Goal: Transaction & Acquisition: Purchase product/service

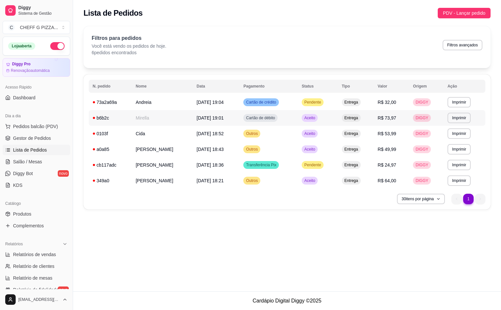
click at [360, 110] on td "Entrega" at bounding box center [356, 118] width 36 height 16
click at [337, 101] on td "Pendente" at bounding box center [318, 102] width 40 height 16
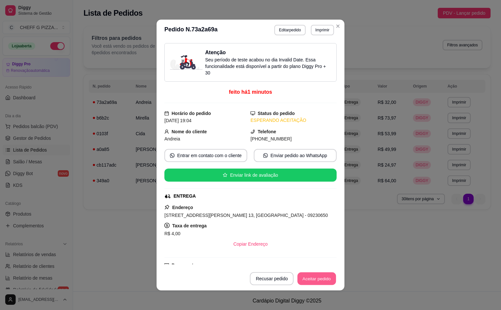
click at [317, 275] on button "Aceitar pedido" at bounding box center [317, 278] width 39 height 13
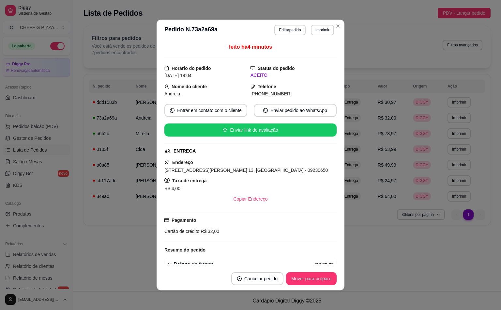
click at [338, 22] on header "**********" at bounding box center [251, 30] width 188 height 21
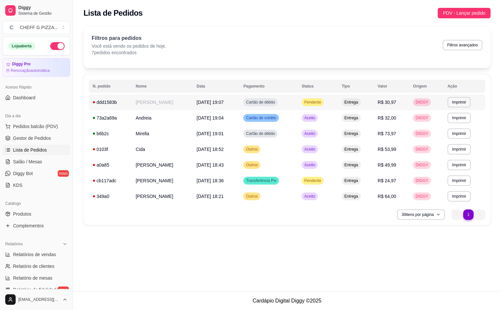
click at [311, 99] on div "Pendente" at bounding box center [313, 102] width 22 height 8
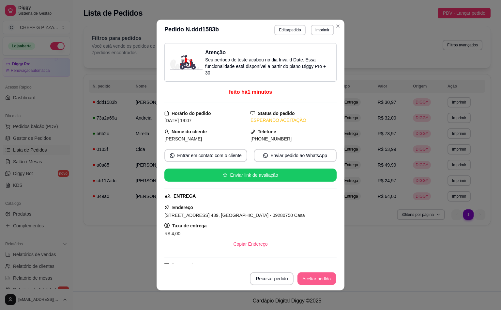
click at [323, 279] on button "Aceitar pedido" at bounding box center [317, 278] width 39 height 13
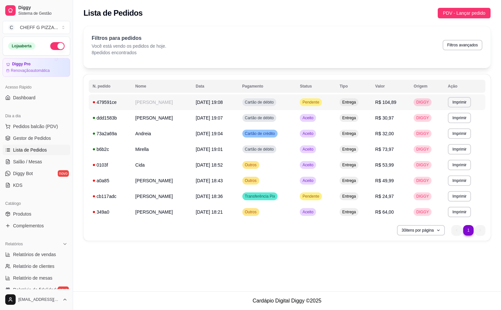
click at [365, 100] on td "Entrega" at bounding box center [354, 102] width 36 height 16
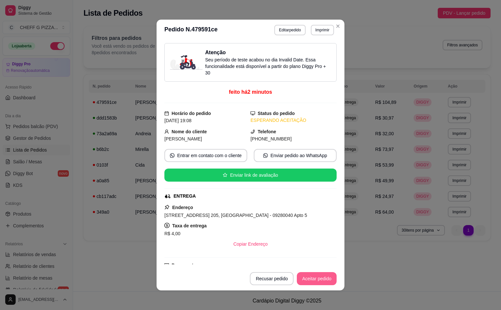
click at [312, 279] on button "Aceitar pedido" at bounding box center [317, 278] width 40 height 13
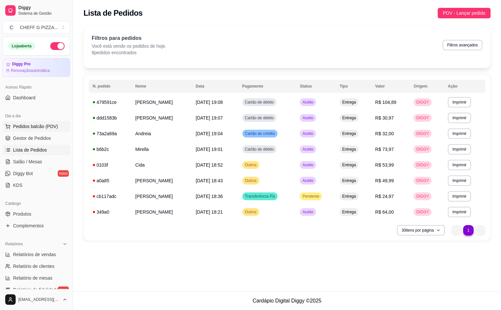
click at [48, 128] on span "Pedidos balcão (PDV)" at bounding box center [35, 126] width 45 height 7
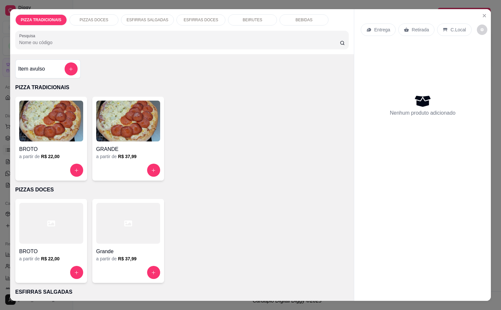
click at [130, 132] on img at bounding box center [128, 120] width 64 height 41
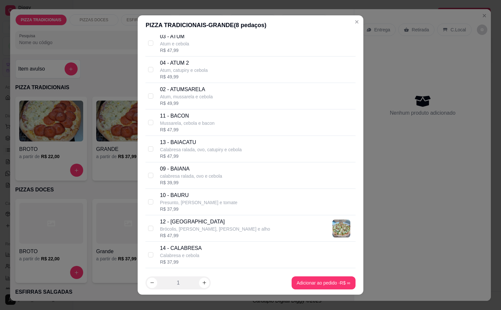
scroll to position [424, 0]
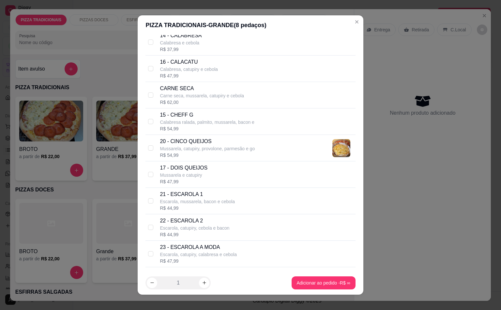
click at [201, 72] on p "Calabresa, catupiry e cebola" at bounding box center [189, 69] width 58 height 7
checkbox input "true"
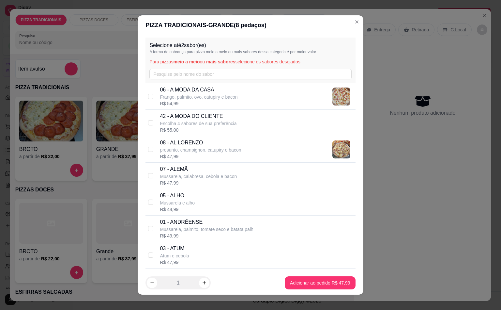
scroll to position [212, 0]
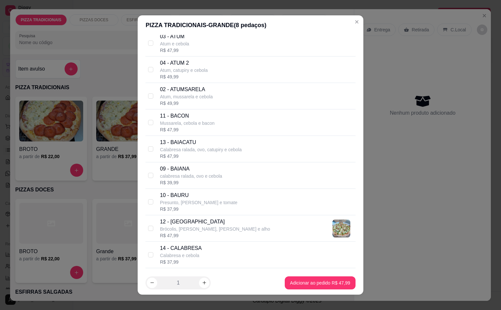
click at [192, 199] on p "10 - BAURU" at bounding box center [198, 195] width 77 height 8
checkbox input "true"
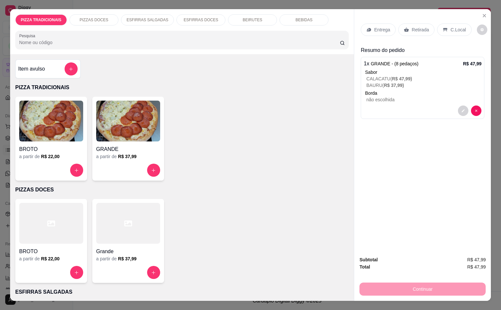
click at [375, 23] on div "Entrega" at bounding box center [378, 29] width 35 height 12
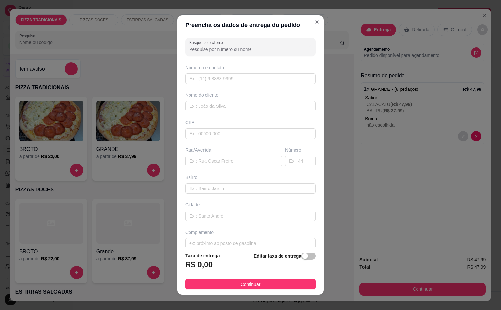
click at [259, 15] on div "Preencha os dados de entrega do pedido Busque pelo cliente Número de contato No…" at bounding box center [250, 155] width 501 height 310
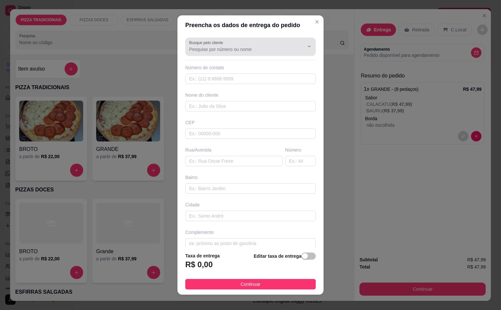
click at [264, 38] on div "Busque pelo cliente" at bounding box center [250, 47] width 131 height 18
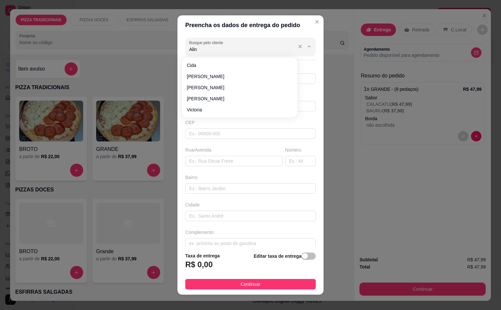
type input "Aline"
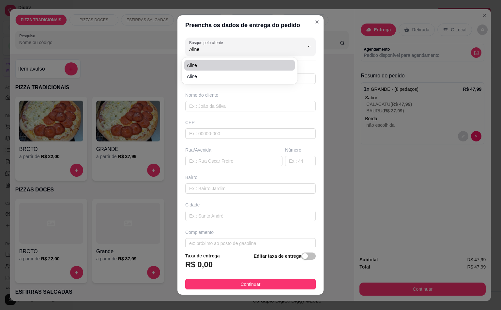
click at [200, 69] on li "Aline" at bounding box center [239, 65] width 111 height 10
type input "11953313534"
type input "Aline"
type input "09270110"
type input "[GEOGRAPHIC_DATA]"
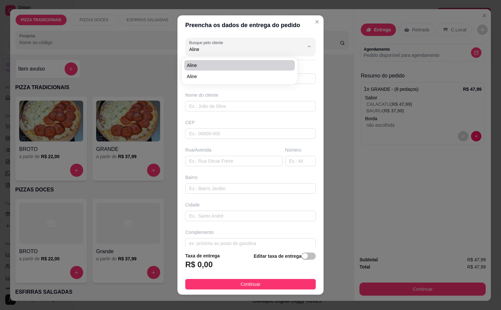
type input "313"
type input "[GEOGRAPHIC_DATA]"
type input "Santo André"
type input "Casa 6"
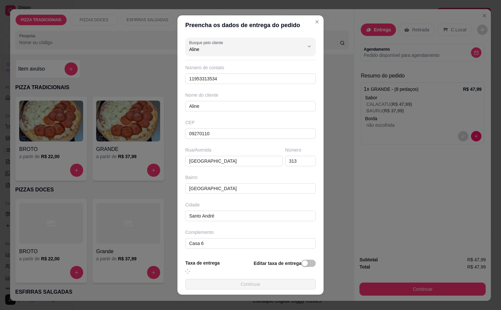
type input "Aline"
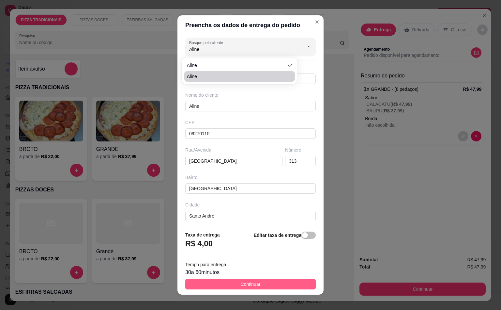
click at [258, 282] on button "Continuar" at bounding box center [250, 284] width 131 height 10
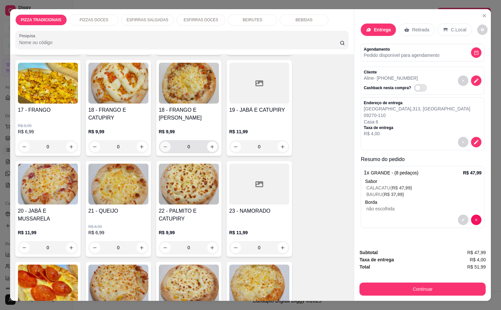
scroll to position [424, 0]
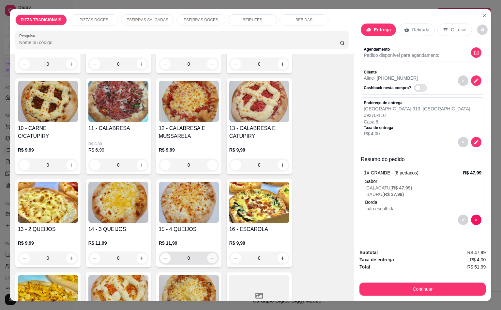
click at [210, 253] on button "increase-product-quantity" at bounding box center [212, 258] width 10 height 10
type input "1"
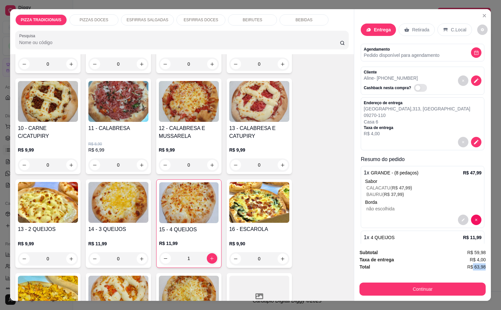
scroll to position [0, 1]
drag, startPoint x: 470, startPoint y: 262, endPoint x: 490, endPoint y: 262, distance: 19.9
click at [490, 262] on div "PIZZA TRADICIONAIS PIZZAS DOCES ESFIRRAS SALGADAS ESFIRRAS DOCES BEIRUTES BEBID…" at bounding box center [250, 155] width 501 height 310
copy span "63,98"
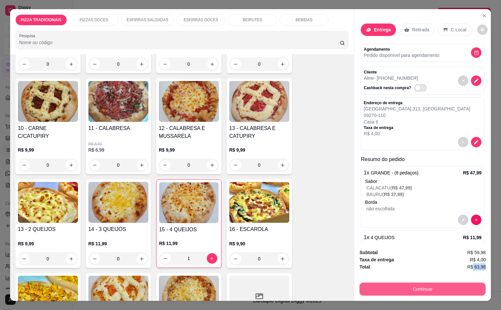
click at [443, 286] on button "Continuar" at bounding box center [423, 288] width 126 height 13
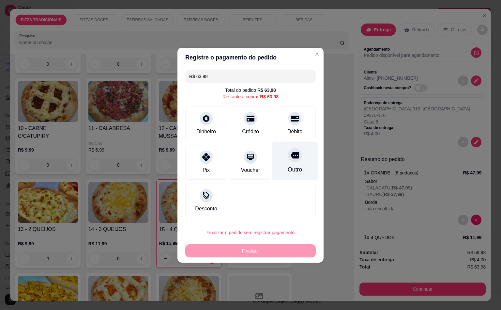
click at [272, 174] on div "Outro" at bounding box center [295, 161] width 46 height 38
type input "R$ 0,00"
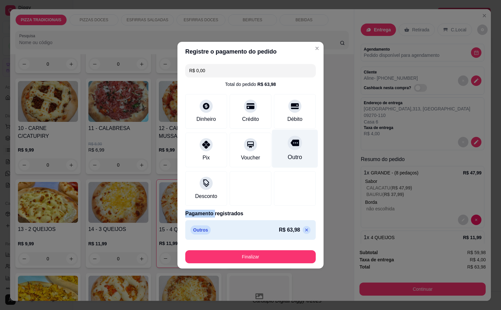
click at [274, 174] on div at bounding box center [295, 188] width 42 height 35
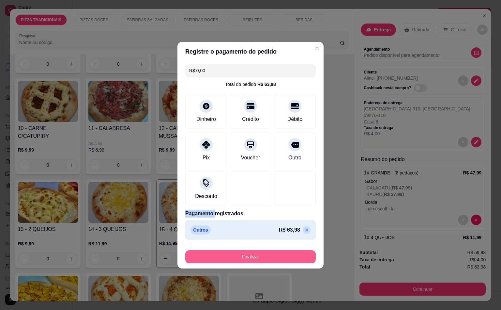
click at [273, 256] on button "Finalizar" at bounding box center [250, 256] width 131 height 13
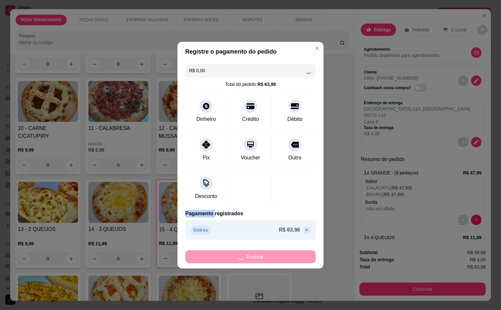
type input "0"
type input "-R$ 63,98"
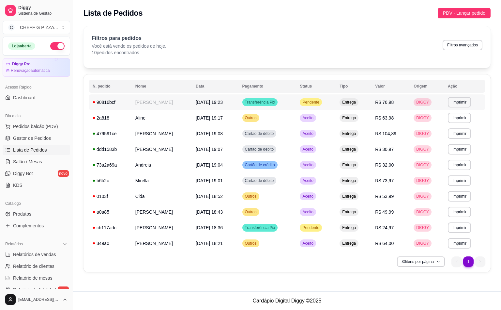
click at [166, 97] on td "[PERSON_NAME]" at bounding box center [161, 102] width 60 height 16
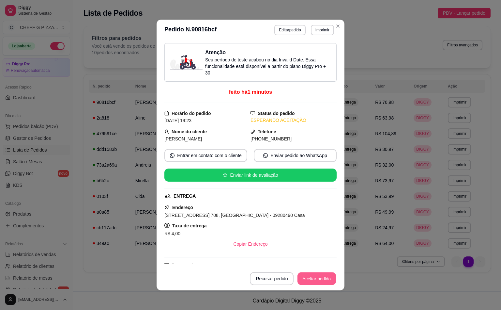
click at [306, 283] on button "Aceitar pedido" at bounding box center [317, 278] width 39 height 13
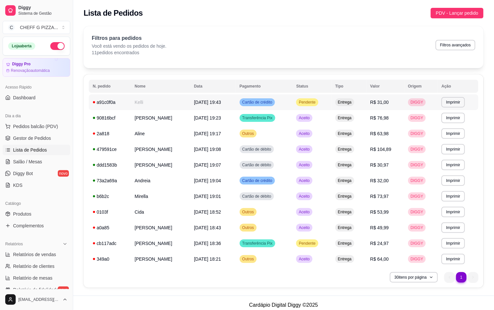
click at [290, 108] on td "Cartão de crédito" at bounding box center [264, 102] width 57 height 16
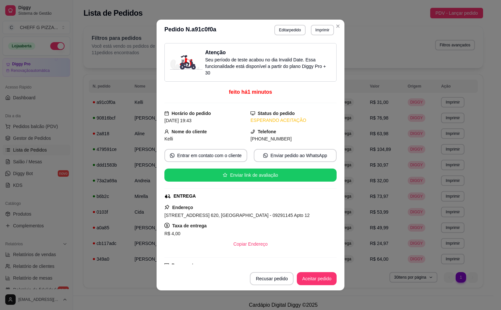
click at [307, 275] on button "Aceitar pedido" at bounding box center [317, 278] width 40 height 13
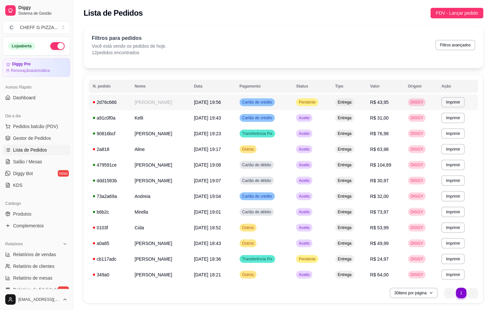
click at [327, 103] on td "Pendente" at bounding box center [311, 102] width 39 height 16
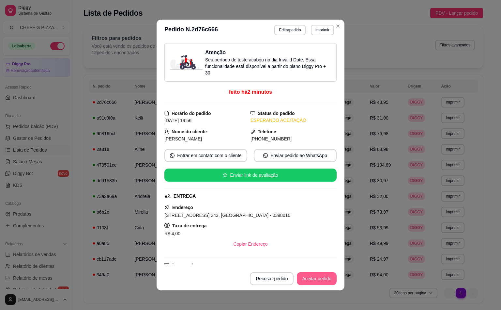
click at [319, 281] on button "Aceitar pedido" at bounding box center [317, 278] width 40 height 13
click at [319, 280] on button "Mover para preparo" at bounding box center [311, 278] width 49 height 13
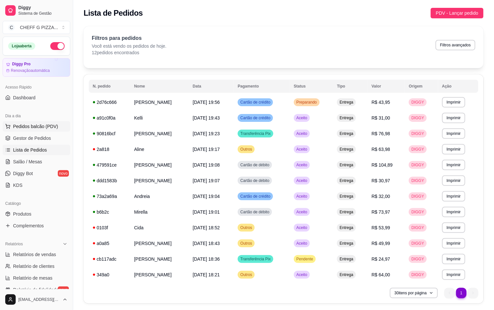
click at [39, 124] on span "Pedidos balcão (PDV)" at bounding box center [35, 126] width 45 height 7
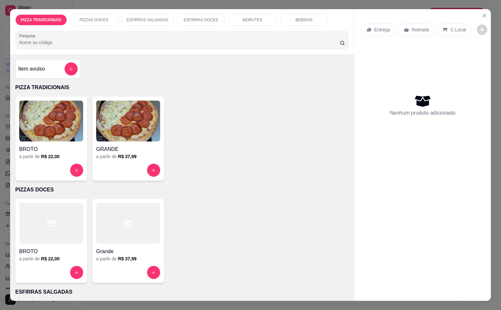
click at [42, 255] on h6 "R$ 22,00" at bounding box center [50, 258] width 19 height 7
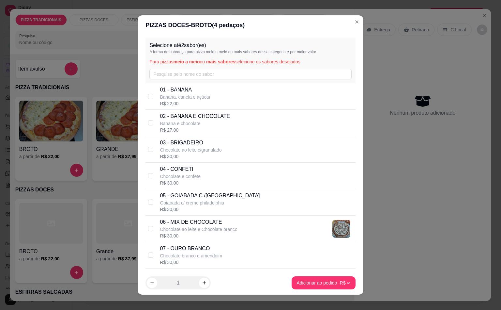
scroll to position [277, 0]
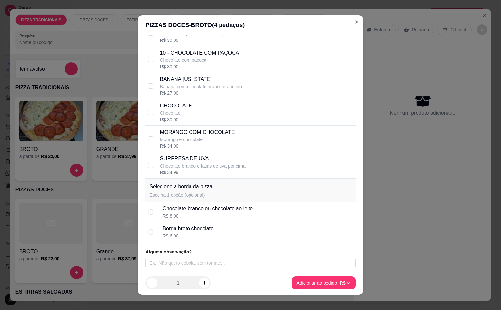
click at [202, 83] on p "Banana com chocolate branco gratinado" at bounding box center [201, 86] width 82 height 7
checkbox input "true"
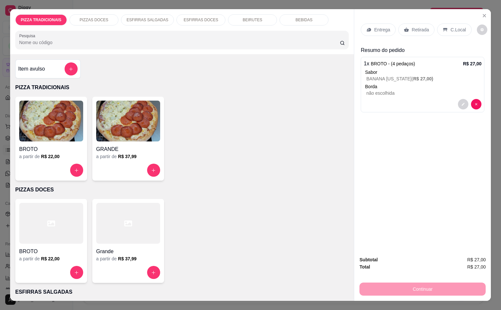
click at [374, 29] on p "Entrega" at bounding box center [382, 29] width 16 height 7
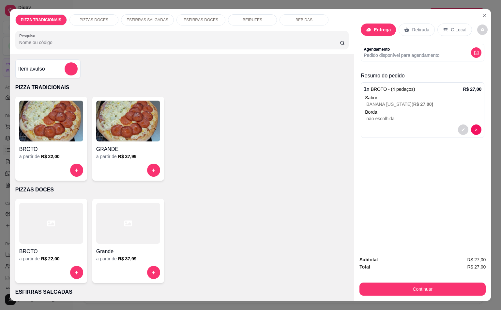
click at [294, 50] on div at bounding box center [304, 46] width 21 height 12
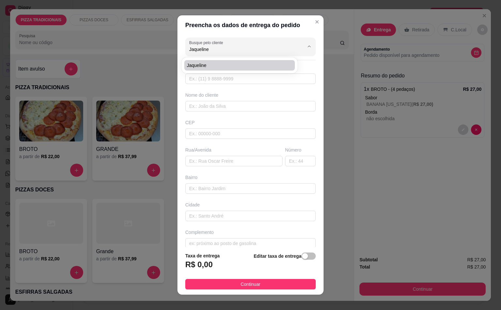
click at [240, 67] on span "Jaqueline" at bounding box center [236, 65] width 99 height 7
type input "Jaqueline"
type input "11981679993"
type input "Jaqueline"
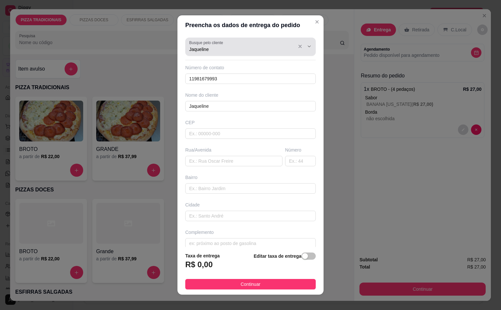
click at [248, 53] on div "Busque pelo cliente [PERSON_NAME]" at bounding box center [250, 47] width 131 height 18
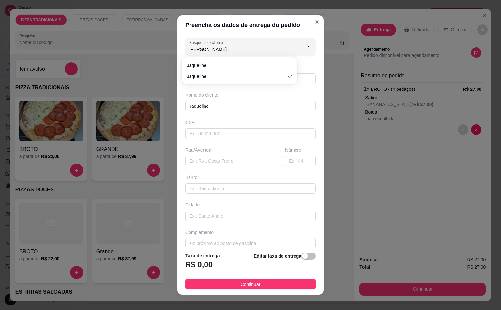
type input "J"
type input "Jaqueline"
click at [230, 63] on span "Jaqueline" at bounding box center [236, 65] width 99 height 7
type input "11930145247"
type input "Jaqueline"
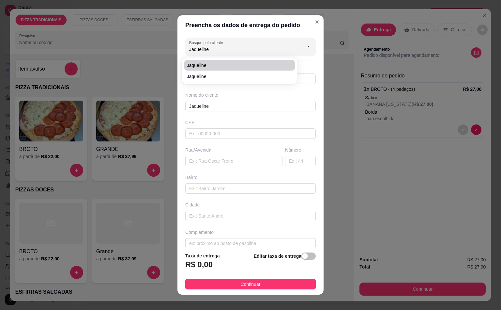
type input "09250330"
type input "Rua [PERSON_NAME]"
type input "9"
type input "[GEOGRAPHIC_DATA]"
type input "Santo André"
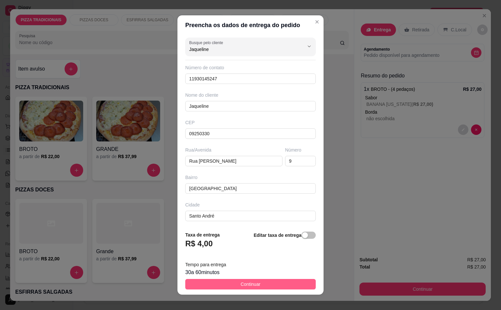
type input "Jaqueline"
click at [282, 282] on button "Continuar" at bounding box center [250, 284] width 131 height 10
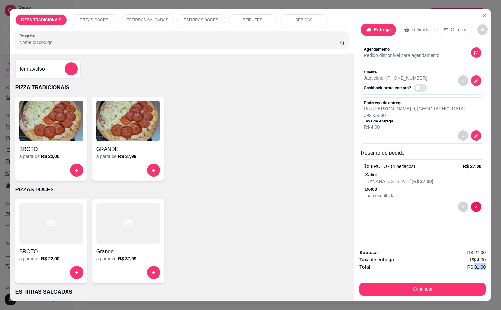
scroll to position [0, 1]
drag, startPoint x: 471, startPoint y: 264, endPoint x: 501, endPoint y: 264, distance: 29.7
click at [493, 264] on div "PIZZA TRADICIONAIS PIZZAS DOCES ESFIRRAS SALGADAS ESFIRRAS DOCES BEIRUTES BEBID…" at bounding box center [250, 155] width 501 height 310
copy span "31,00"
click at [441, 281] on div "Continuar" at bounding box center [423, 288] width 126 height 15
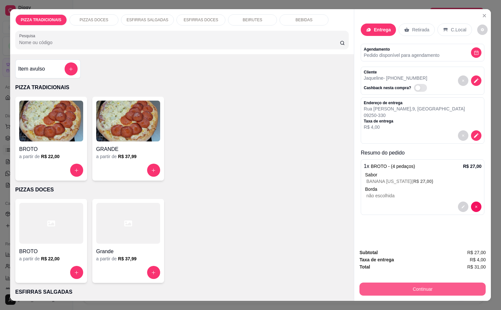
click at [436, 284] on button "Continuar" at bounding box center [423, 288] width 126 height 13
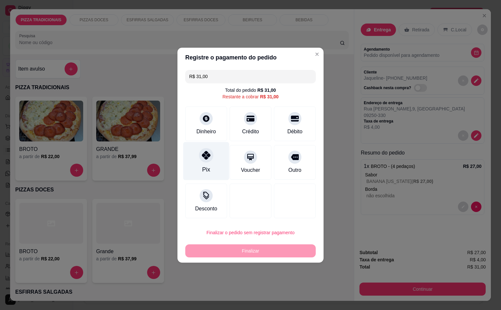
click at [209, 158] on div at bounding box center [206, 155] width 14 height 14
type input "R$ 0,00"
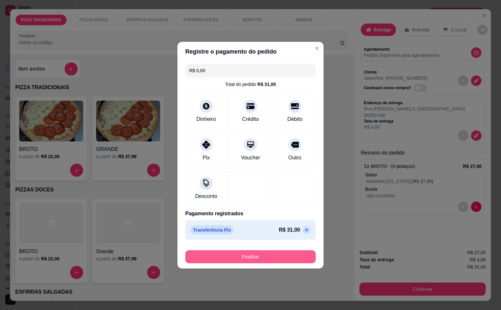
click at [289, 260] on button "Finalizar" at bounding box center [250, 256] width 131 height 13
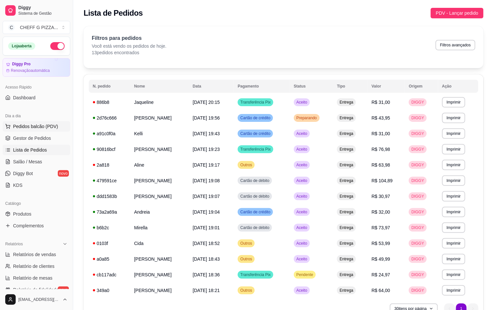
click at [21, 123] on button "Pedidos balcão (PDV)" at bounding box center [37, 126] width 68 height 10
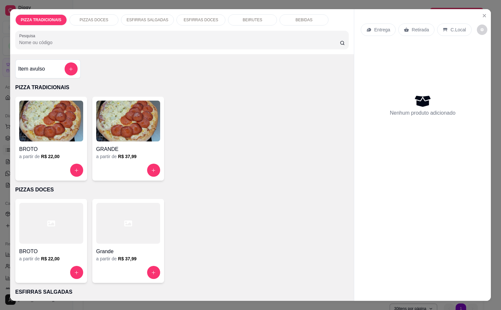
click at [122, 120] on img at bounding box center [128, 120] width 64 height 41
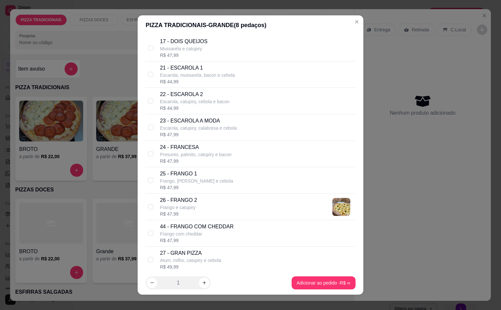
scroll to position [1060, 0]
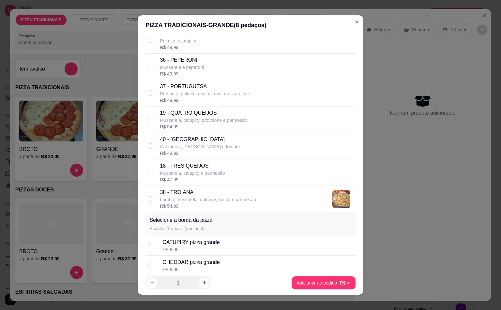
click at [215, 88] on p "37 - PORTUGUESA" at bounding box center [204, 87] width 89 height 8
checkbox input "true"
click at [209, 150] on p "Calabresa, [PERSON_NAME] e tomate" at bounding box center [200, 146] width 80 height 7
checkbox input "true"
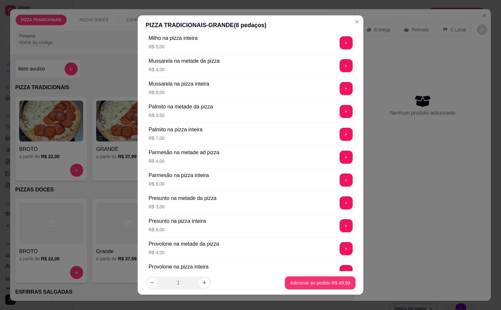
scroll to position [2388, 0]
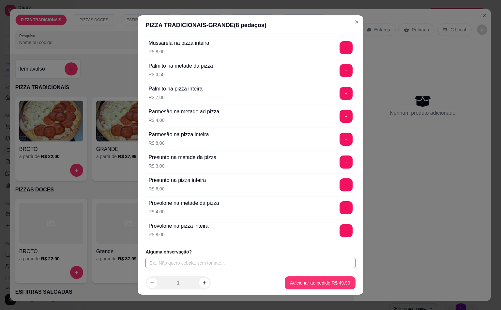
click at [248, 262] on input "text" at bounding box center [251, 262] width 210 height 10
type input "Sem cebola e bacon"
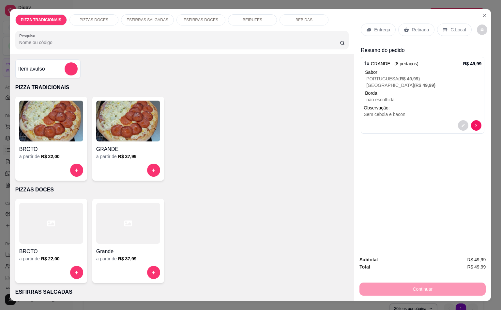
click at [379, 28] on p "Entrega" at bounding box center [382, 29] width 16 height 7
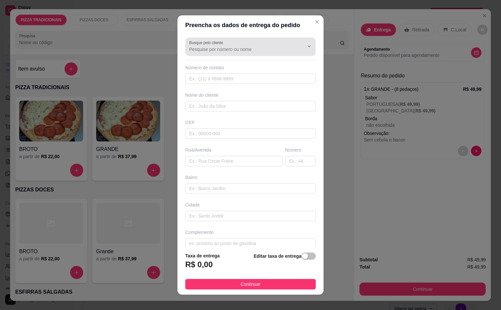
click at [264, 44] on div at bounding box center [250, 46] width 123 height 13
type input "[PERSON_NAME]"
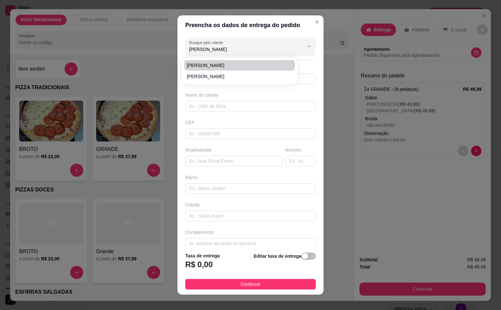
click at [219, 64] on span "[PERSON_NAME]" at bounding box center [236, 65] width 99 height 7
type input "11995912427"
type input "[PERSON_NAME]"
type input "09291230"
type input "[GEOGRAPHIC_DATA]"
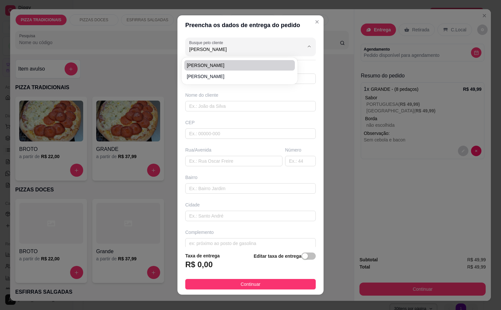
type input "135"
type input "Vila Curuçá"
type input "Santo André"
type input "Apto. 182 [GEOGRAPHIC_DATA]"
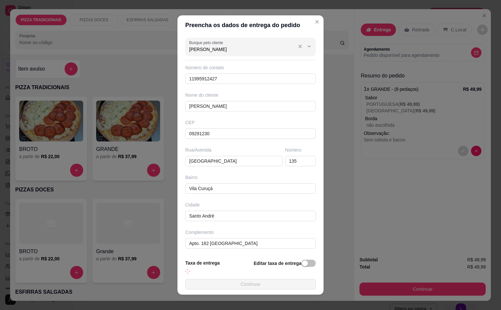
click at [244, 50] on input "[PERSON_NAME]" at bounding box center [241, 49] width 104 height 7
type input "[PERSON_NAME]"
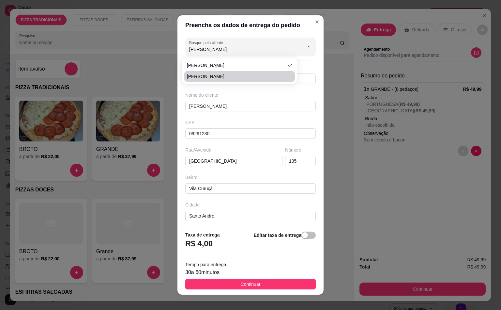
click at [222, 78] on span "[PERSON_NAME]" at bounding box center [236, 76] width 99 height 7
type input "11987422002"
type input "09291090"
type input "[GEOGRAPHIC_DATA]"
type input "541"
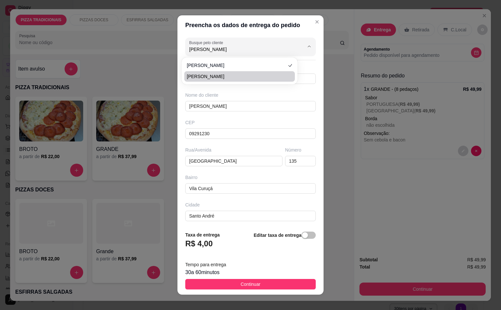
type input "Casa 2"
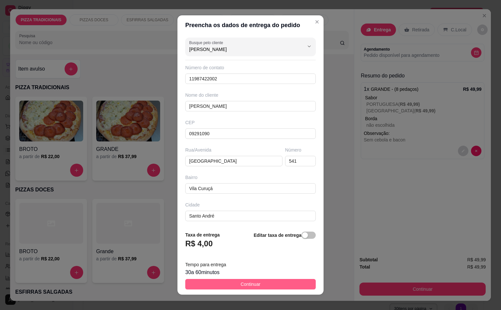
click at [279, 282] on button "Continuar" at bounding box center [250, 284] width 131 height 10
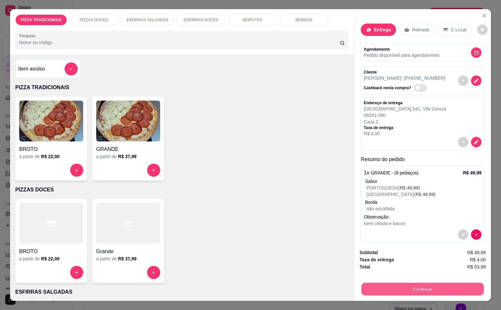
click at [461, 284] on button "Continuar" at bounding box center [423, 288] width 122 height 13
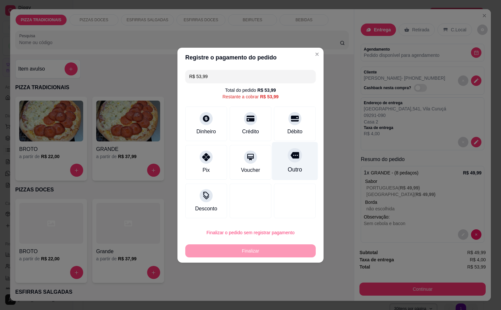
click at [291, 159] on icon at bounding box center [295, 155] width 8 height 8
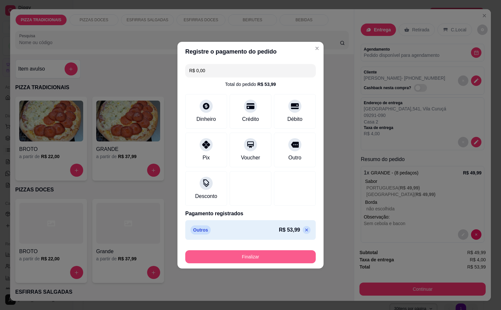
click at [284, 250] on button "Finalizar" at bounding box center [250, 256] width 131 height 13
click at [280, 254] on button "Finalizar" at bounding box center [250, 256] width 131 height 13
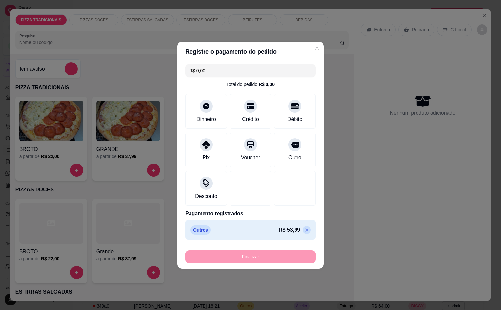
type input "-R$ 53,99"
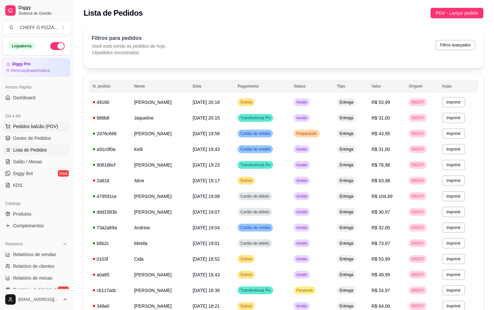
drag, startPoint x: 33, startPoint y: 123, endPoint x: 40, endPoint y: 126, distance: 8.3
click at [32, 123] on button "Pedidos balcão (PDV)" at bounding box center [37, 126] width 68 height 10
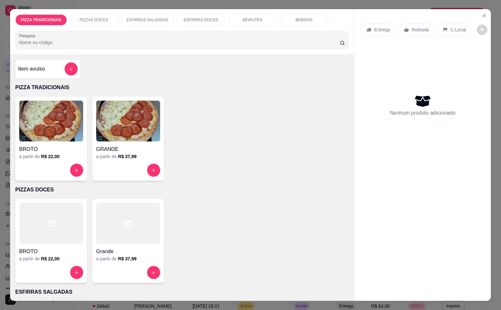
click at [124, 123] on img at bounding box center [128, 120] width 64 height 41
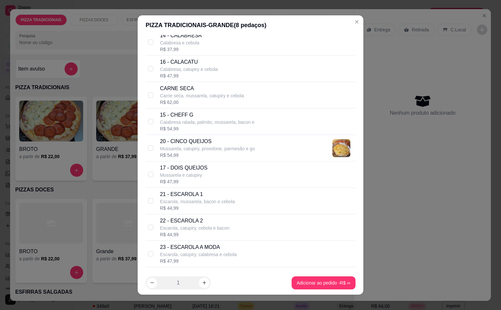
scroll to position [636, 0]
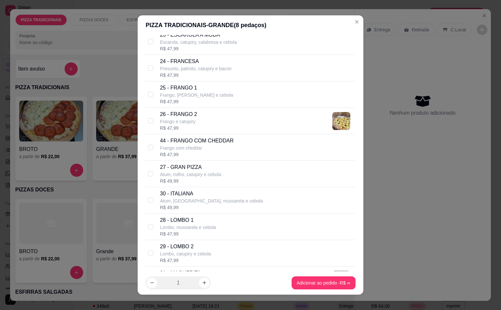
click at [207, 127] on div "26 - FRANGO 2 Frango e catupiry R$ 47,99" at bounding box center [256, 120] width 193 height 21
checkbox input "true"
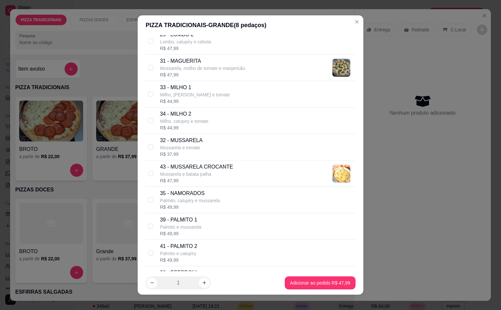
drag, startPoint x: 189, startPoint y: 70, endPoint x: 189, endPoint y: 77, distance: 6.2
click at [189, 71] on p "Mussarela, molho de tomate e manjericão" at bounding box center [202, 68] width 85 height 7
checkbox input "true"
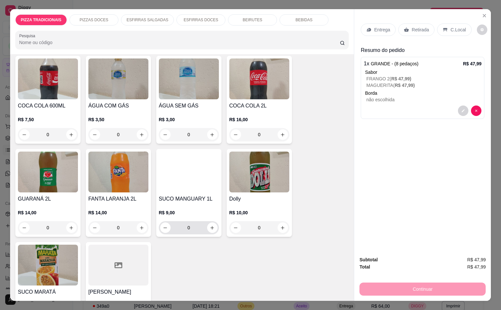
scroll to position [15, 0]
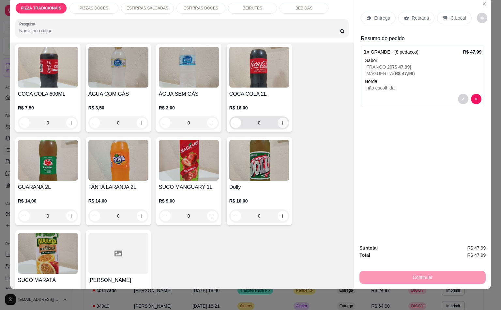
click at [280, 120] on icon "increase-product-quantity" at bounding box center [282, 122] width 5 height 5
type input "1"
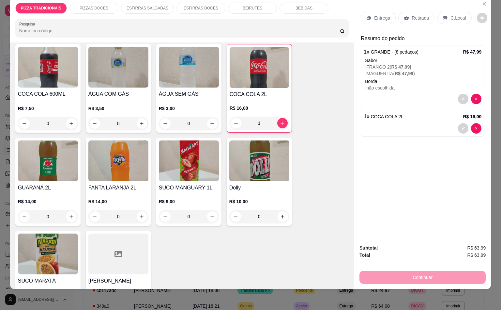
click at [374, 15] on p "Entrega" at bounding box center [382, 18] width 16 height 7
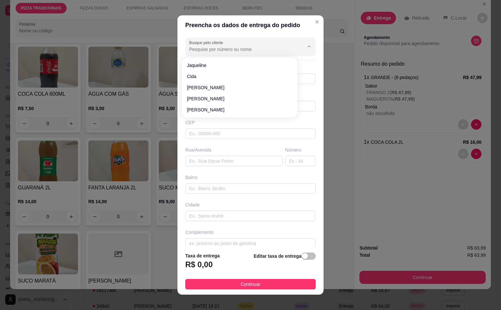
click at [227, 52] on input "Busque pelo cliente" at bounding box center [241, 49] width 104 height 7
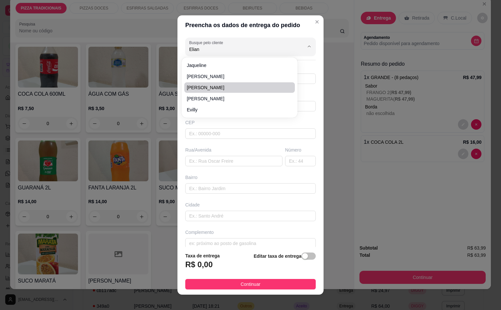
type input "[PERSON_NAME]"
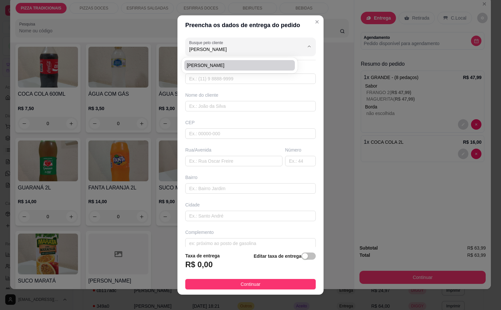
click at [237, 70] on li "[PERSON_NAME]" at bounding box center [239, 65] width 111 height 10
type input "11995277933"
type input "[PERSON_NAME]"
type input "09280480"
type input "[GEOGRAPHIC_DATA]"
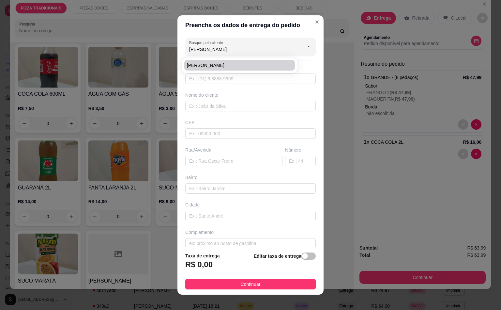
type input "181"
type input "Vila Curuçá"
type input "Santo André"
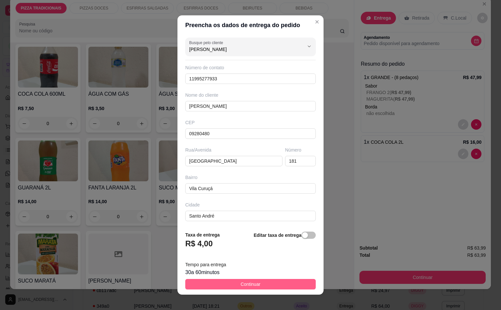
type input "[PERSON_NAME]"
click at [285, 287] on button "Continuar" at bounding box center [250, 284] width 131 height 10
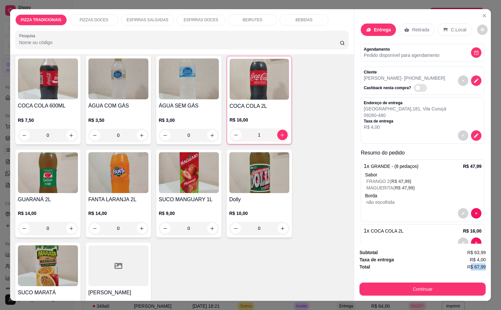
scroll to position [0, 1]
drag, startPoint x: 469, startPoint y: 264, endPoint x: 501, endPoint y: 264, distance: 31.7
click at [493, 264] on div "PIZZA TRADICIONAIS PIZZAS DOCES ESFIRRAS SALGADAS ESFIRRAS DOCES BEIRUTES BEBID…" at bounding box center [250, 155] width 501 height 310
drag, startPoint x: 416, startPoint y: 256, endPoint x: 477, endPoint y: 263, distance: 60.7
click at [429, 257] on div "Taxa de entrega R$ 4,00" at bounding box center [423, 259] width 126 height 7
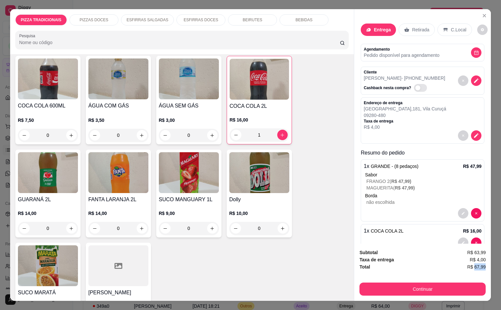
drag, startPoint x: 470, startPoint y: 264, endPoint x: 495, endPoint y: 266, distance: 25.6
click at [493, 266] on div "PIZZA TRADICIONAIS PIZZAS DOCES ESFIRRAS SALGADAS ESFIRRAS DOCES BEIRUTES BEBID…" at bounding box center [250, 155] width 501 height 310
copy span "67,99"
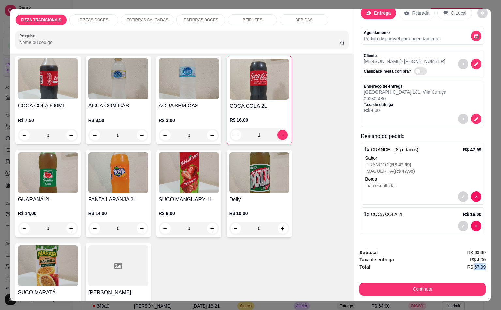
scroll to position [25, 0]
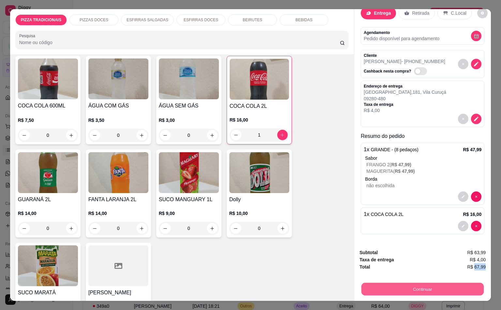
click at [420, 286] on button "Continuar" at bounding box center [423, 288] width 122 height 13
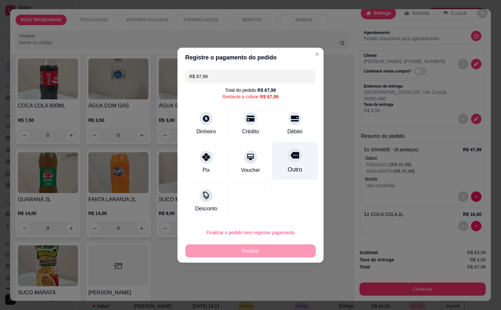
click at [279, 168] on div "Outro" at bounding box center [295, 161] width 46 height 38
type input "R$ 0,00"
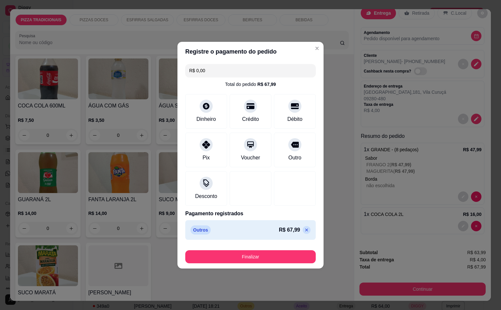
click at [247, 267] on footer "Finalizar" at bounding box center [251, 255] width 146 height 26
click at [248, 259] on button "Finalizar" at bounding box center [250, 256] width 131 height 13
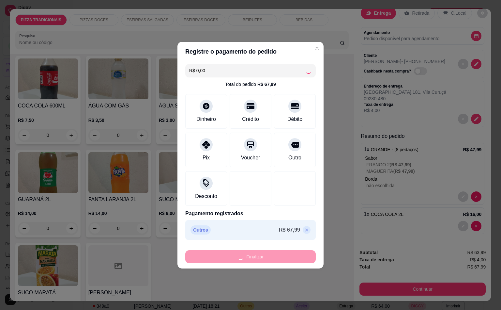
type input "0"
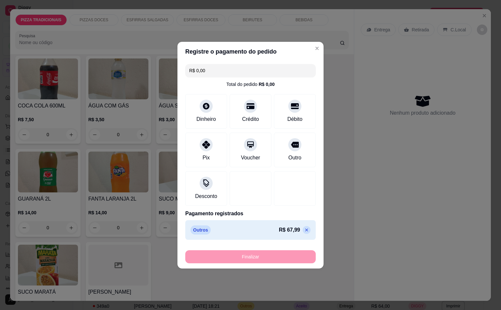
type input "-R$ 67,99"
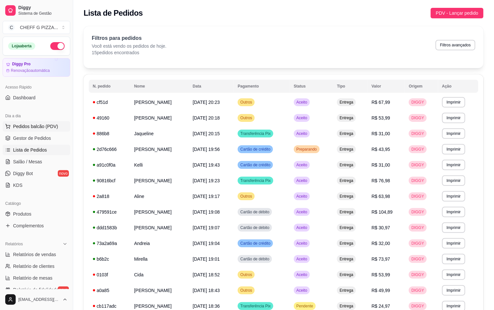
click at [39, 125] on span "Pedidos balcão (PDV)" at bounding box center [35, 126] width 45 height 7
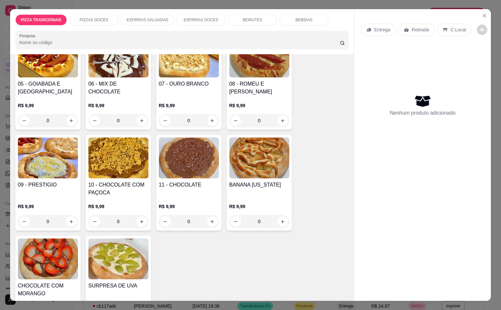
scroll to position [1484, 0]
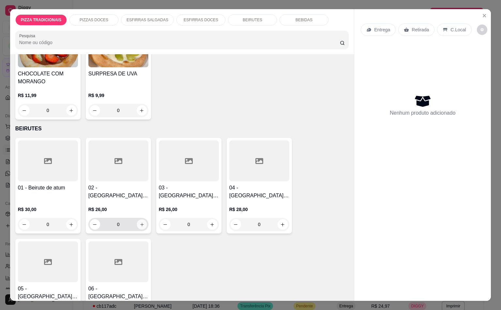
click at [139, 222] on icon "increase-product-quantity" at bounding box center [141, 224] width 5 height 5
type input "1"
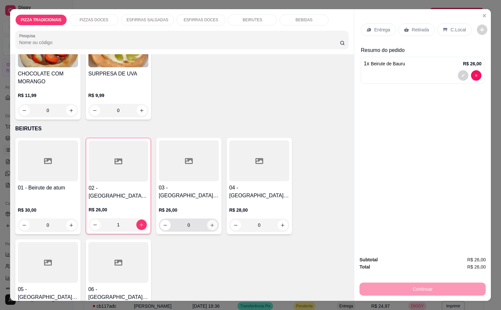
click at [212, 220] on button "increase-product-quantity" at bounding box center [212, 225] width 10 height 10
type input "1"
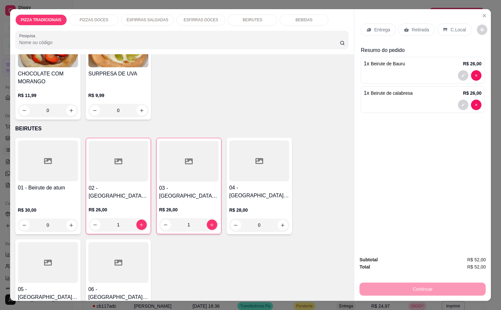
click at [286, 196] on div "04 - [GEOGRAPHIC_DATA] de frango R$ 28,00 0" at bounding box center [259, 186] width 65 height 96
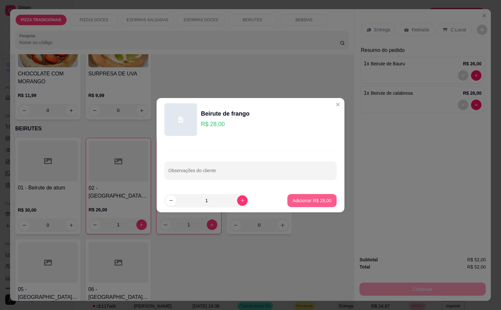
click at [312, 200] on p "Adicionar R$ 28,00" at bounding box center [312, 200] width 39 height 7
type input "1"
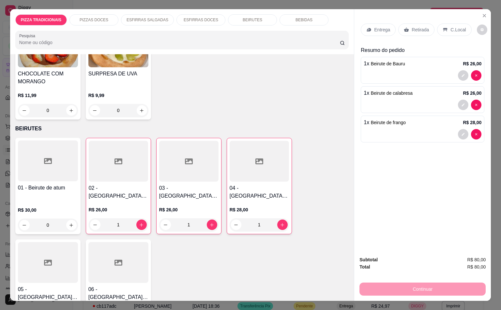
click at [374, 26] on p "Entrega" at bounding box center [382, 29] width 16 height 7
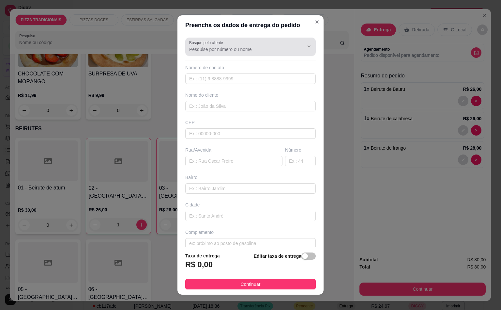
click at [235, 52] on input "Busque pelo cliente" at bounding box center [241, 49] width 104 height 7
type input "[PERSON_NAME]"
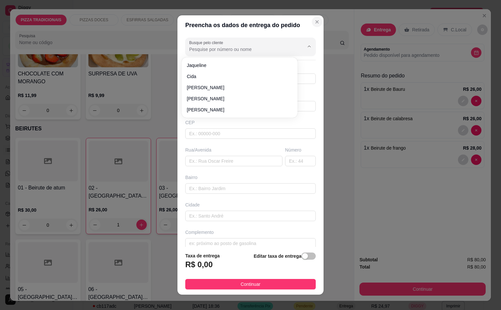
click at [316, 21] on icon "Close" at bounding box center [317, 22] width 3 height 3
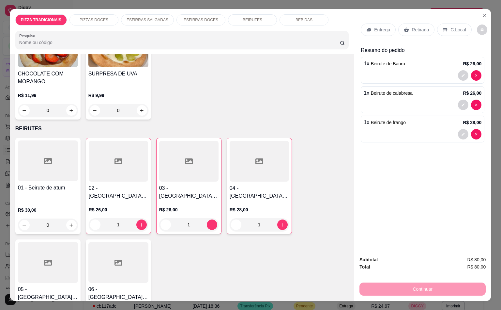
click at [414, 23] on div "Retirada" at bounding box center [416, 29] width 36 height 12
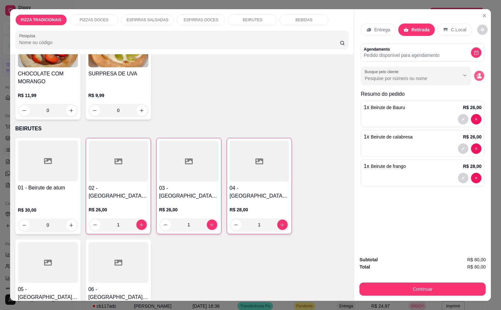
click at [481, 73] on div "Busque pelo cliente" at bounding box center [423, 76] width 124 height 18
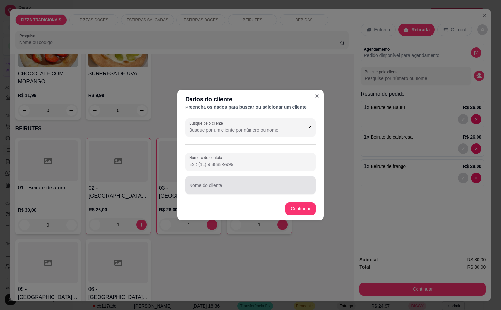
click at [235, 189] on input "Nome do cliente" at bounding box center [250, 187] width 123 height 7
type input "[PERSON_NAME]"
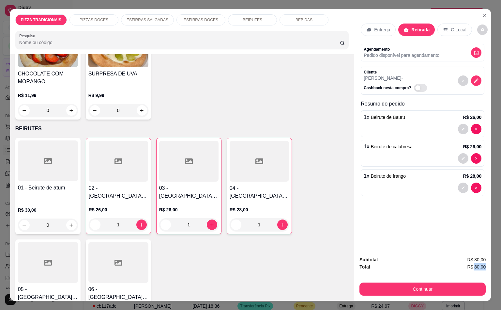
scroll to position [0, 1]
drag, startPoint x: 471, startPoint y: 263, endPoint x: 493, endPoint y: 266, distance: 21.7
click at [493, 266] on div "PIZZA TRADICIONAIS PIZZAS DOCES ESFIRRAS SALGADAS ESFIRRAS DOCES BEIRUTES BEBID…" at bounding box center [250, 155] width 501 height 310
copy span "80,00"
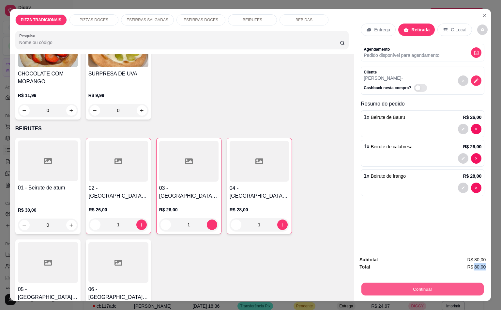
click at [431, 286] on button "Continuar" at bounding box center [423, 288] width 122 height 13
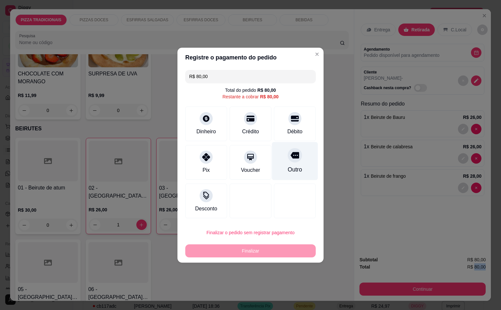
click at [282, 153] on div "Outro" at bounding box center [295, 161] width 46 height 38
type input "R$ 0,00"
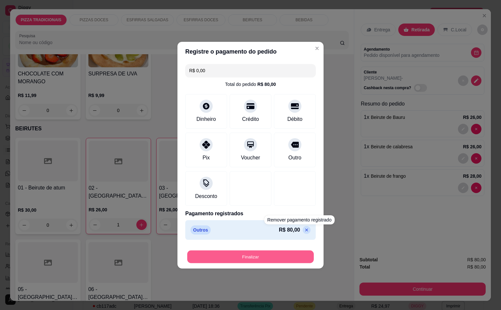
click at [286, 254] on button "Finalizar" at bounding box center [250, 256] width 127 height 13
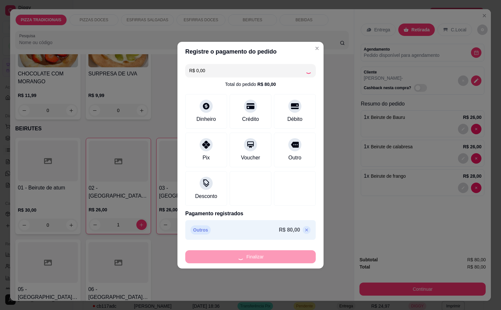
type input "0"
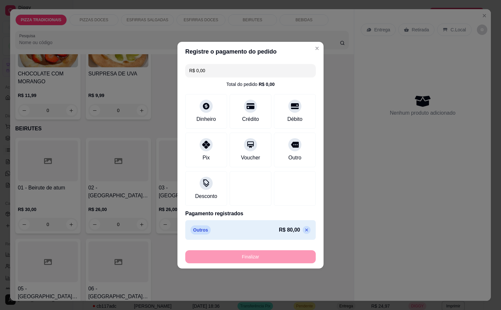
type input "-R$ 80,00"
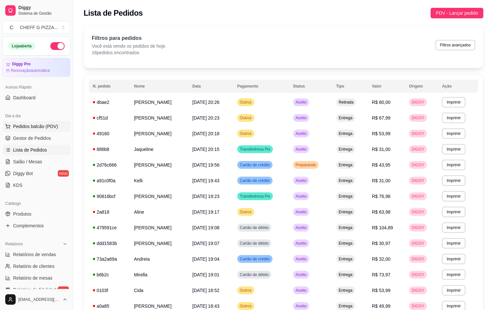
click at [32, 126] on span "Pedidos balcão (PDV)" at bounding box center [35, 126] width 45 height 7
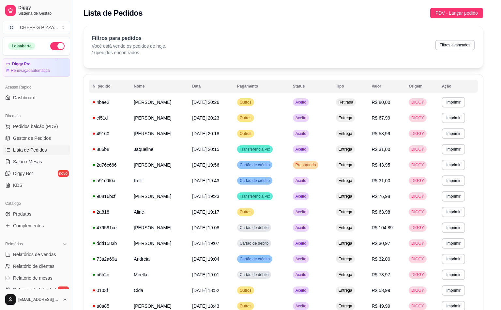
click at [155, 131] on img at bounding box center [128, 120] width 64 height 41
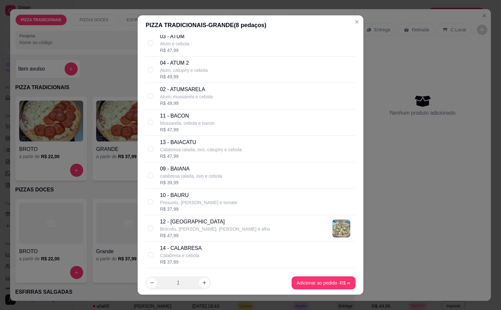
scroll to position [424, 0]
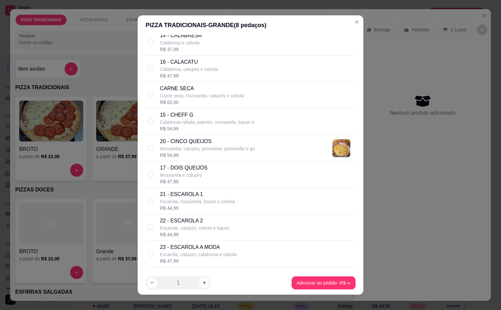
click at [193, 156] on div "20 - CINCO QUEIJOS Mussarela, catupiry, provolone, parmesão e go R$ 54,99" at bounding box center [207, 147] width 95 height 21
checkbox input "true"
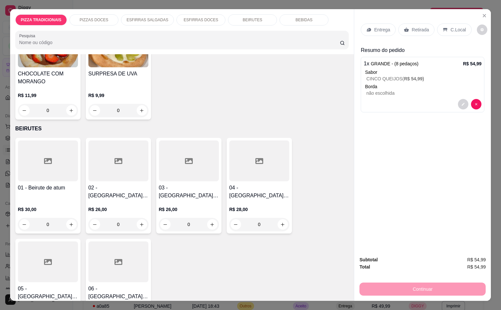
scroll to position [1874, 0]
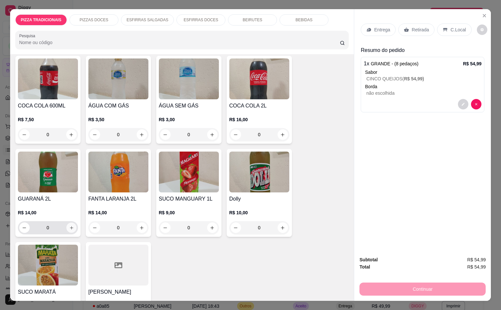
click at [69, 225] on icon "increase-product-quantity" at bounding box center [71, 227] width 5 height 5
type input "1"
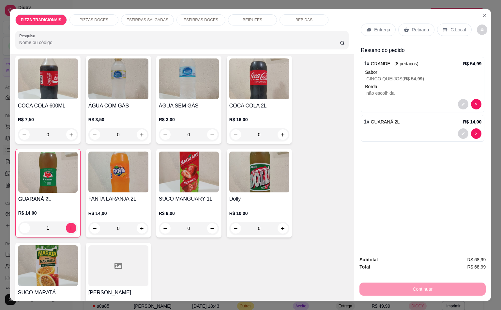
click at [381, 28] on p "Entrega" at bounding box center [382, 29] width 16 height 7
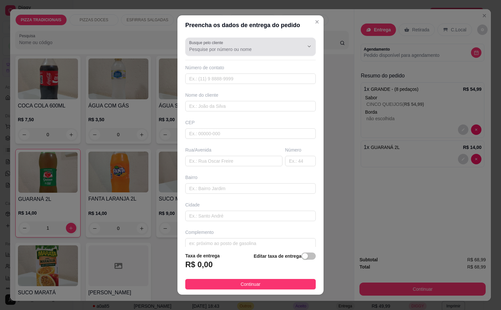
click at [233, 52] on input "Busque pelo cliente" at bounding box center [241, 49] width 104 height 7
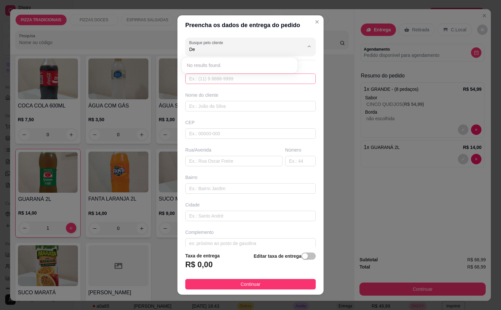
type input "D"
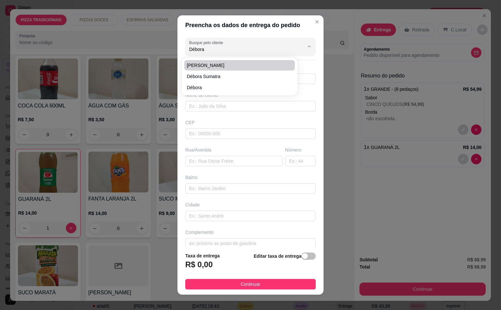
type input "Débora"
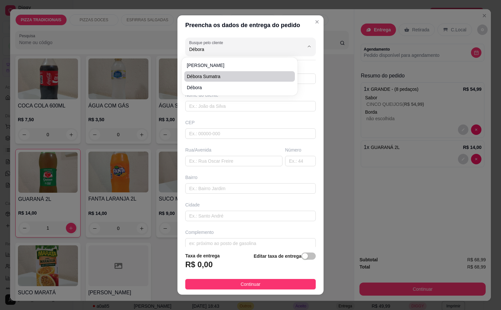
click at [210, 72] on li "Débora sumatra" at bounding box center [239, 76] width 111 height 10
type input "Débora sumatra"
type input "19999711770"
type input "Débora sumatra"
type input "03928-180"
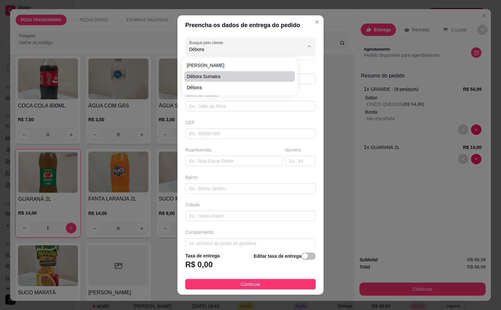
type input "[GEOGRAPHIC_DATA]"
type input "197"
type input "[GEOGRAPHIC_DATA]"
type input "Santo André"
type input "Casa 1"
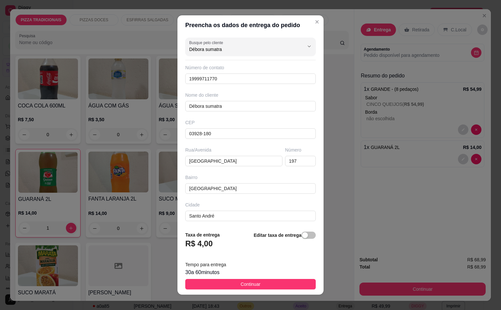
type input "Débora sumatra"
click at [267, 290] on footer "Taxa de entrega R$ 4,00 Editar taxa de entrega Tempo para entrega 30 a 60 minut…" at bounding box center [251, 260] width 146 height 69
click at [274, 282] on button "Continuar" at bounding box center [250, 284] width 131 height 10
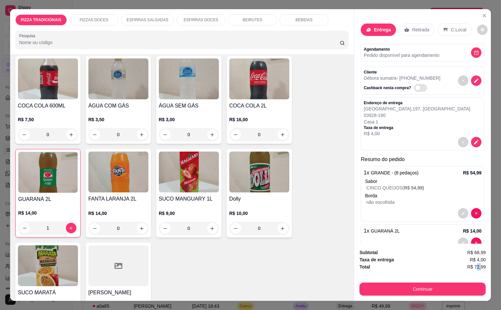
drag, startPoint x: 473, startPoint y: 264, endPoint x: 478, endPoint y: 264, distance: 4.9
click at [478, 264] on span "R$ 72,99" at bounding box center [476, 266] width 19 height 7
drag, startPoint x: 452, startPoint y: 261, endPoint x: 477, endPoint y: 261, distance: 24.8
click at [457, 263] on div "Total R$ 72,99" at bounding box center [423, 266] width 126 height 7
drag, startPoint x: 470, startPoint y: 263, endPoint x: 481, endPoint y: 261, distance: 10.8
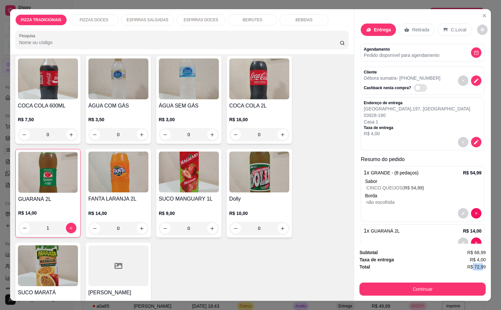
click at [481, 263] on span "R$ 72,99" at bounding box center [476, 266] width 19 height 7
click at [480, 264] on span "R$ 72,99" at bounding box center [476, 266] width 19 height 7
click at [460, 264] on div "Total R$ 72,99" at bounding box center [423, 266] width 126 height 7
drag, startPoint x: 471, startPoint y: 260, endPoint x: 485, endPoint y: 260, distance: 13.7
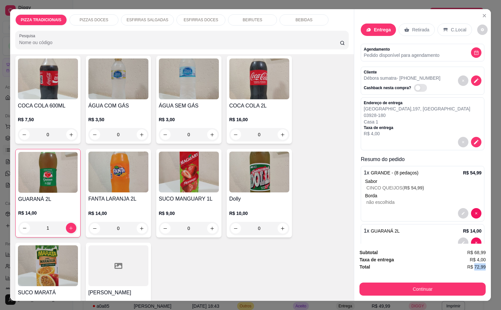
click at [485, 260] on div "Subtotal R$ 68,99 Taxa de entrega R$ 4,00 Total R$ 72,99 Continuar" at bounding box center [422, 271] width 137 height 57
copy span "72,99"
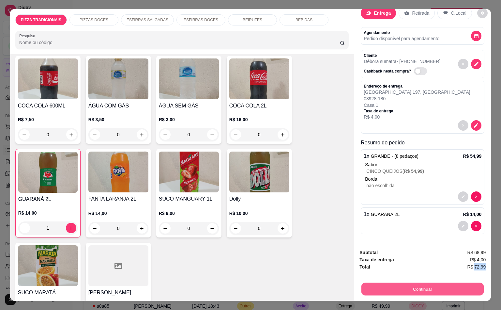
click at [417, 282] on button "Continuar" at bounding box center [423, 288] width 122 height 13
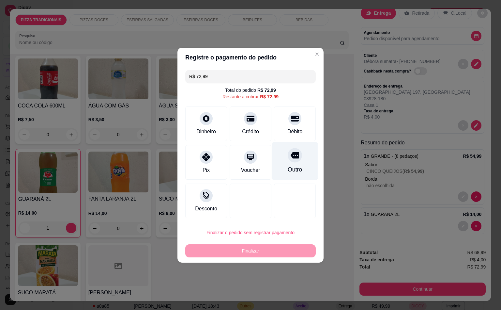
click at [294, 162] on div "Outro" at bounding box center [295, 161] width 46 height 38
type input "R$ 0,00"
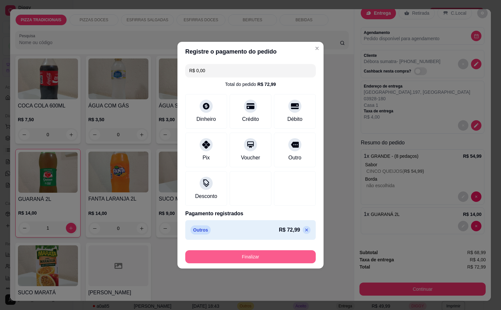
click at [293, 258] on button "Finalizar" at bounding box center [250, 256] width 131 height 13
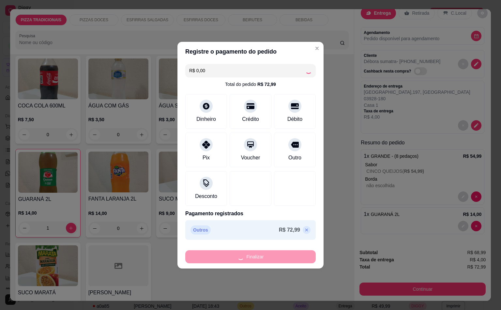
type input "0"
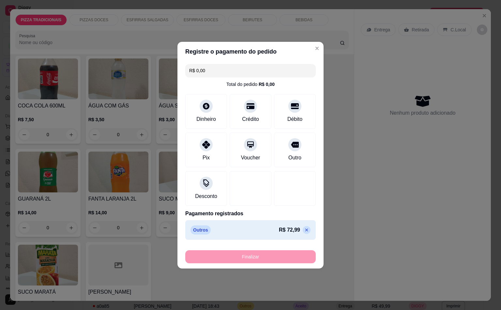
type input "-R$ 72,99"
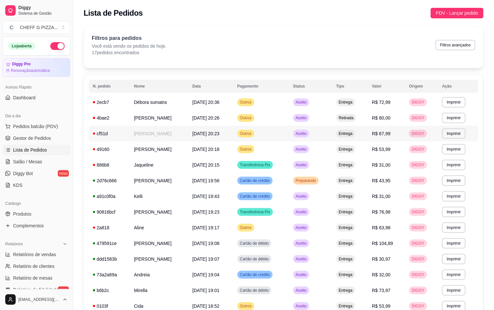
click at [205, 139] on td "[DATE] 20:23" at bounding box center [210, 134] width 45 height 16
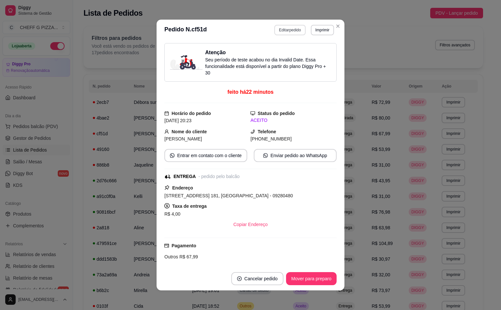
click at [286, 28] on button "Editar pedido" at bounding box center [289, 30] width 31 height 10
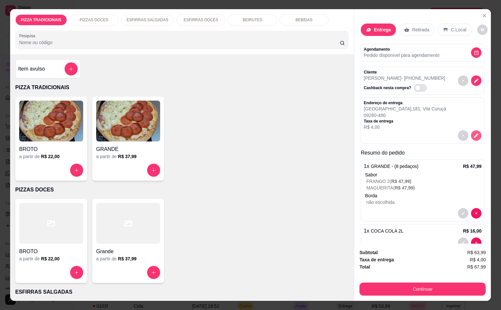
click at [473, 132] on icon "decrease-product-quantity" at bounding box center [476, 135] width 6 height 6
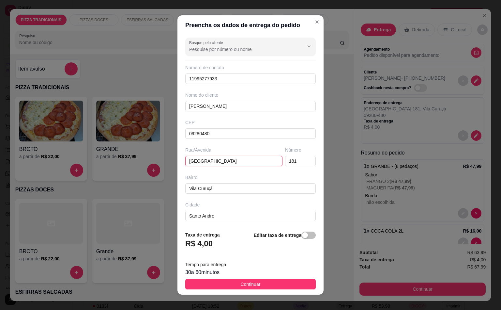
click at [238, 164] on input "[GEOGRAPHIC_DATA]" at bounding box center [233, 161] width 97 height 10
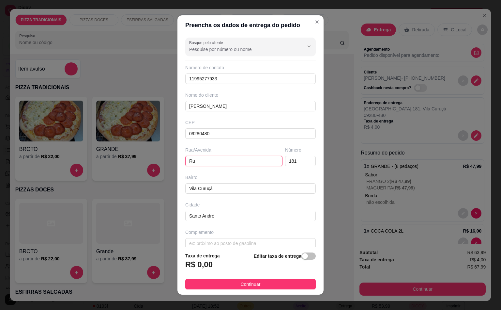
type input "R"
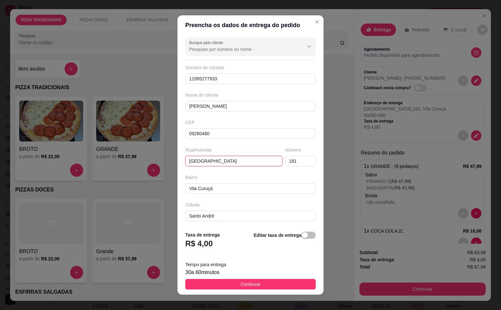
type input "[GEOGRAPHIC_DATA]"
click at [287, 168] on div "Busque pelo cliente Número de contato 11995277933 Nome do cliente [PERSON_NAME]…" at bounding box center [251, 130] width 146 height 191
click at [290, 162] on input "181" at bounding box center [300, 161] width 31 height 10
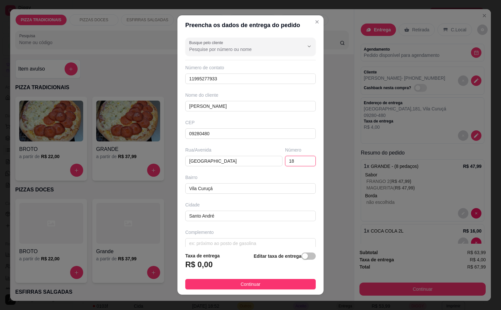
type input "1"
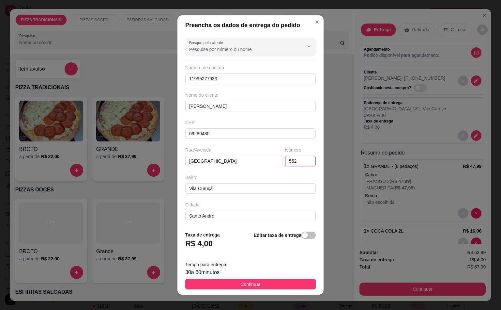
type input "552"
click at [241, 283] on span "Continuar" at bounding box center [251, 283] width 20 height 7
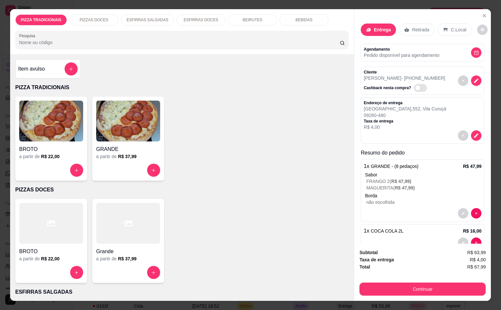
click at [456, 281] on div "Continuar" at bounding box center [423, 288] width 126 height 15
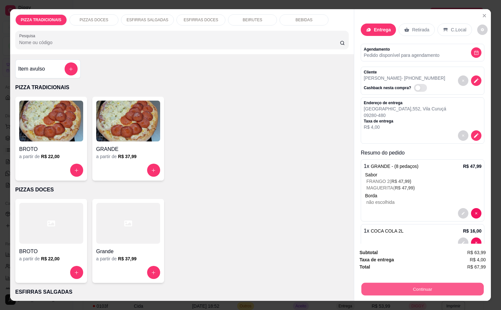
click at [454, 282] on button "Continuar" at bounding box center [423, 288] width 122 height 13
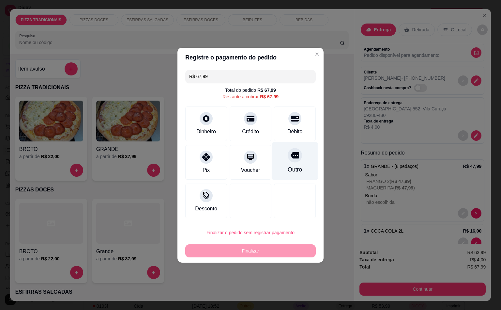
click at [306, 155] on div "Outro" at bounding box center [295, 161] width 46 height 38
type input "R$ 0,00"
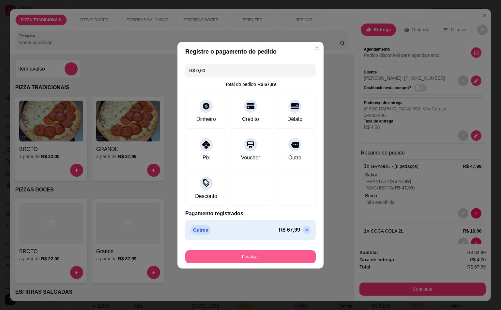
click at [292, 255] on button "Finalizar" at bounding box center [250, 256] width 131 height 13
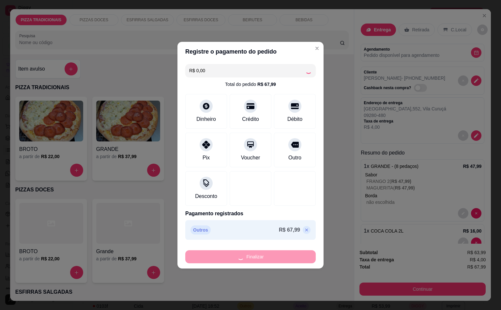
type input "0"
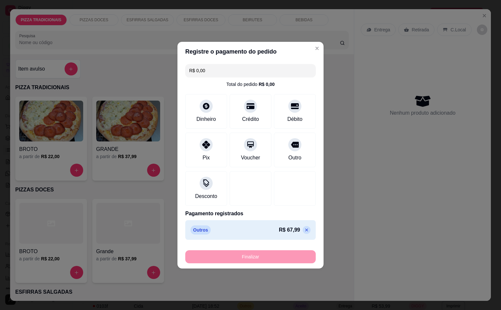
type input "-R$ 67,99"
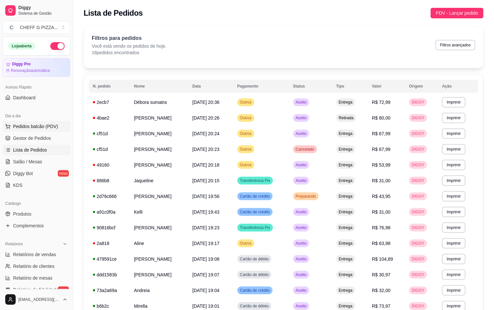
click at [42, 121] on div "Dia a dia" at bounding box center [37, 116] width 68 height 10
click at [42, 122] on button "Pedidos balcão (PDV)" at bounding box center [37, 126] width 68 height 10
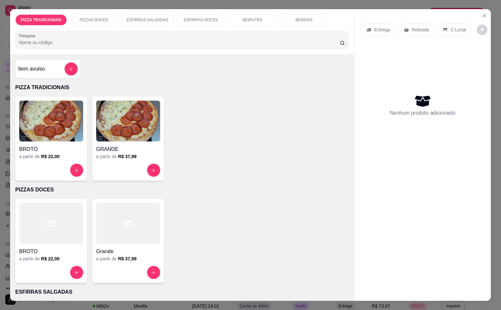
click at [165, 123] on div "BROTO a partir de R$ 22,00 GRANDE a partir de R$ 37,99" at bounding box center [182, 139] width 334 height 84
click at [135, 113] on img at bounding box center [128, 120] width 64 height 41
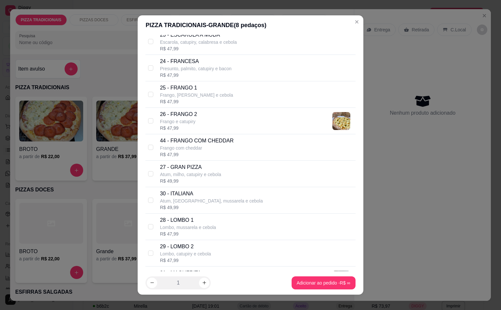
scroll to position [424, 0]
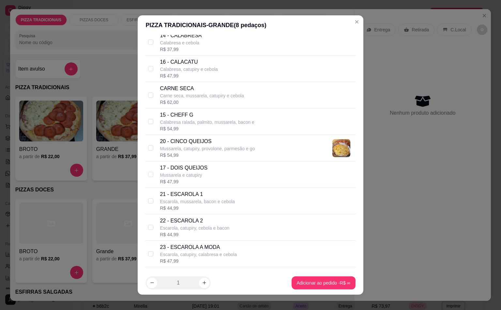
drag, startPoint x: 182, startPoint y: 177, endPoint x: 269, endPoint y: 232, distance: 103.5
click at [182, 176] on p "Mussarela e catupiry" at bounding box center [184, 175] width 48 height 7
checkbox input "true"
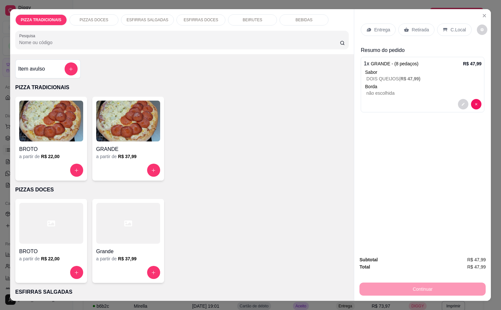
click at [174, 154] on div "BROTO a partir de R$ 22,00 GRANDE a partir de R$ 37,99" at bounding box center [182, 139] width 334 height 84
click at [122, 141] on div "GRANDE" at bounding box center [128, 147] width 64 height 12
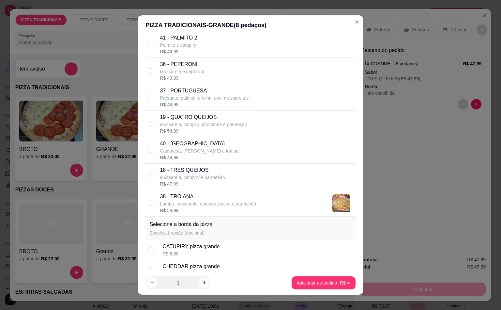
scroll to position [1060, 0]
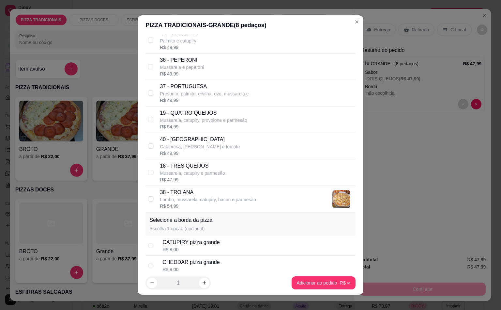
click at [172, 70] on p "Mussarela e peperoni" at bounding box center [182, 67] width 44 height 7
checkbox input "true"
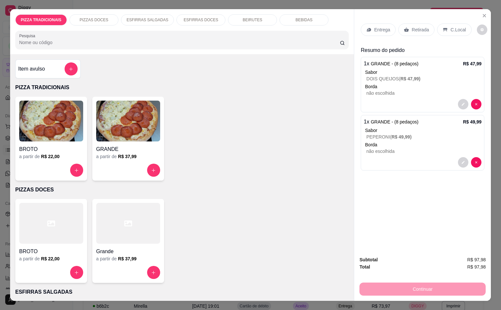
click at [315, 277] on div "BROTO a partir de R$ 22,00 Grande a partir de R$ 37,99" at bounding box center [182, 241] width 334 height 84
click at [356, 22] on div "Entrega Retirada C.Local Resumo do pedido 1 x GRANDE - (8 pedaços) R$ 47,99 Sab…" at bounding box center [422, 129] width 137 height 241
click at [369, 27] on div "Entrega" at bounding box center [378, 29] width 35 height 12
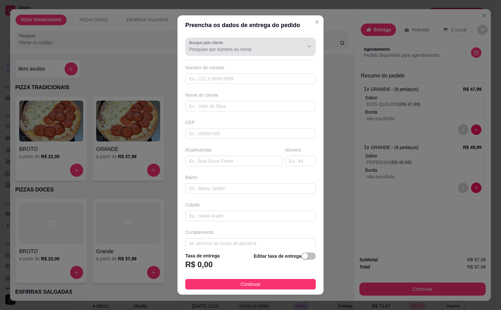
click at [232, 44] on div at bounding box center [250, 46] width 123 height 13
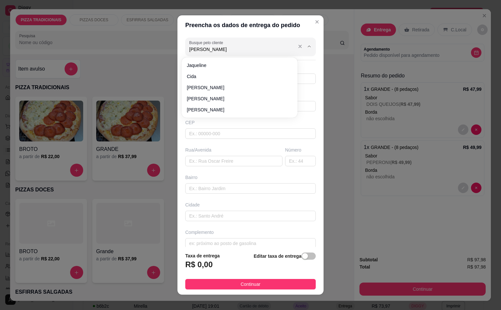
type input "[PERSON_NAME]"
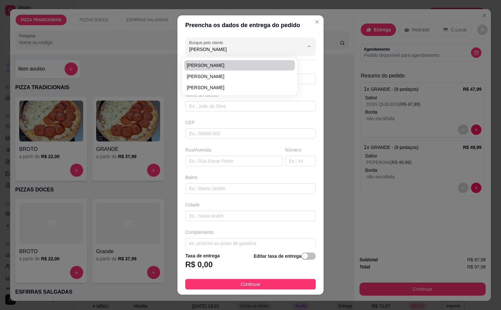
click at [201, 63] on span "[PERSON_NAME]" at bounding box center [236, 65] width 99 height 7
type input "11962635503"
type input "[PERSON_NAME]"
type input "09250755"
type input "Rua Maestro [PERSON_NAME]"
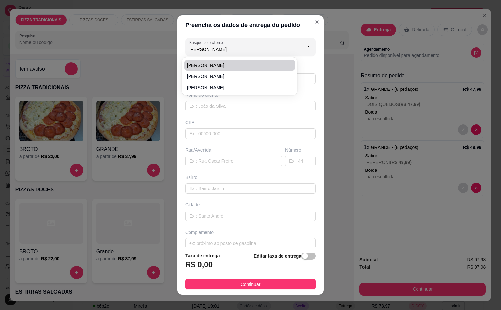
type input "50"
type input "Vila Lucinda"
type input "Santo André"
type input "Casa 66"
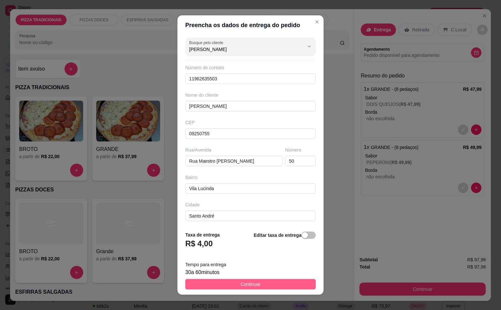
type input "[PERSON_NAME]"
click at [276, 284] on button "Continuar" at bounding box center [250, 284] width 131 height 10
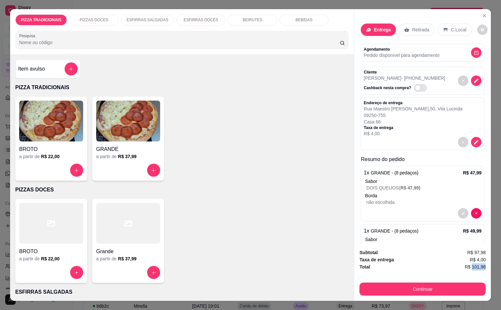
drag, startPoint x: 470, startPoint y: 264, endPoint x: 490, endPoint y: 264, distance: 19.9
click at [490, 264] on div "PIZZA TRADICIONAIS PIZZAS DOCES ESFIRRAS SALGADAS ESFIRRAS DOCES BEIRUTES BEBID…" at bounding box center [250, 155] width 501 height 310
copy span "101,98"
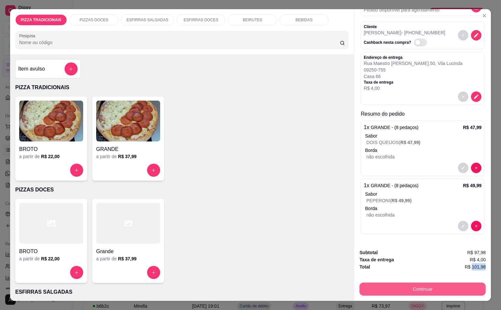
click at [406, 282] on button "Continuar" at bounding box center [423, 288] width 126 height 13
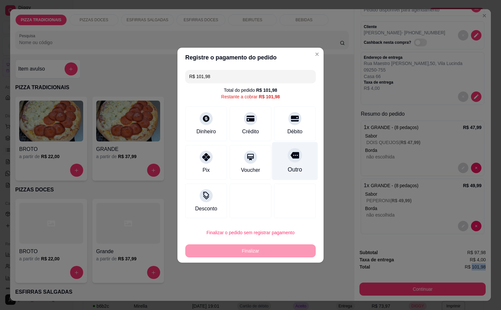
click at [298, 168] on div "Outro" at bounding box center [295, 161] width 46 height 38
type input "R$ 0,00"
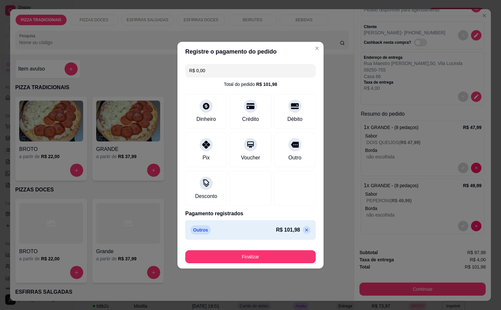
click at [271, 253] on button "Finalizar" at bounding box center [250, 256] width 131 height 13
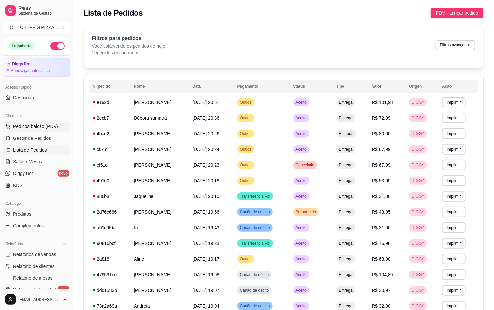
click at [50, 123] on button "Pedidos balcão (PDV)" at bounding box center [37, 126] width 68 height 10
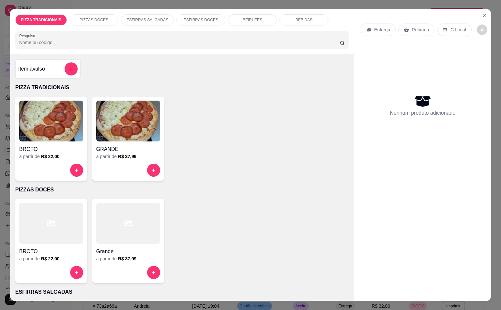
click at [141, 153] on div "a partir de R$ 37,99" at bounding box center [128, 156] width 64 height 7
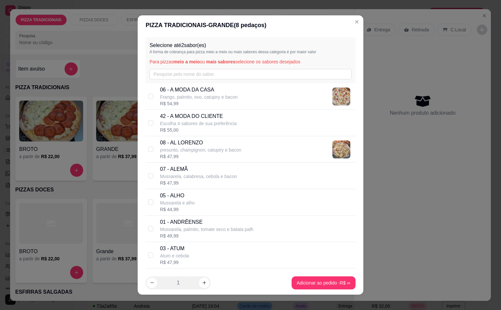
scroll to position [424, 0]
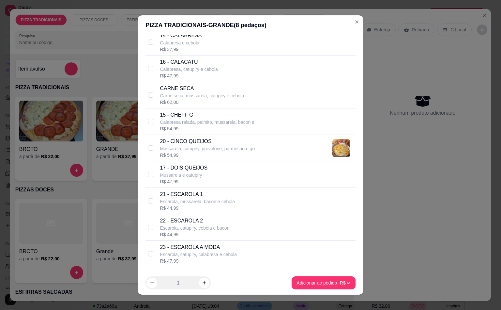
click at [209, 39] on div "14 - CALABRESA Calabresa e cebola R$ 37,99" at bounding box center [256, 42] width 193 height 21
checkbox input "true"
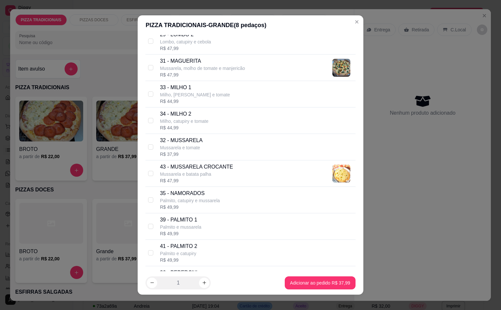
scroll to position [1060, 0]
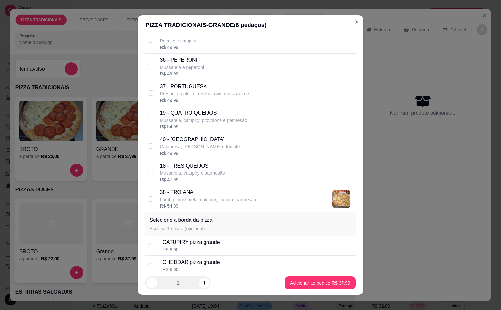
click at [224, 130] on div "R$ 54,99" at bounding box center [203, 126] width 87 height 7
checkbox input "true"
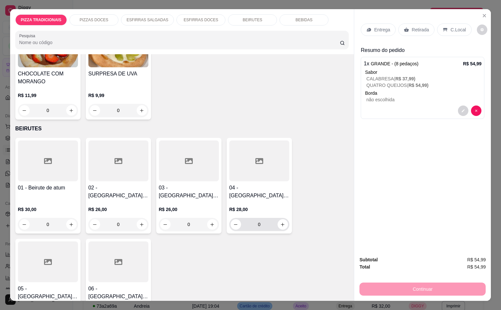
scroll to position [1697, 0]
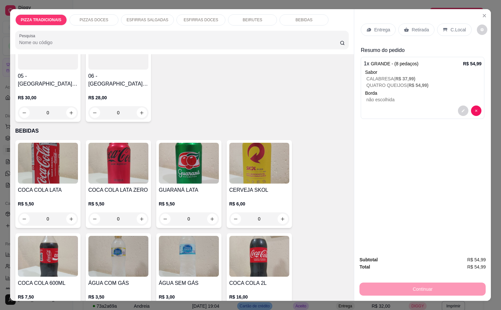
click at [260, 236] on img at bounding box center [259, 256] width 60 height 41
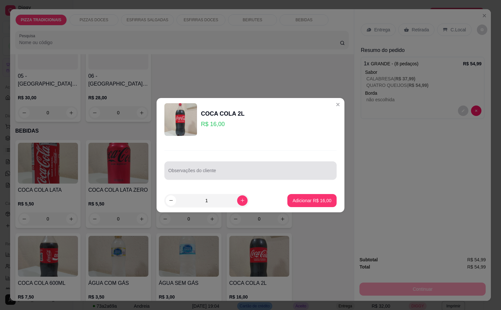
click at [215, 166] on div at bounding box center [250, 170] width 164 height 13
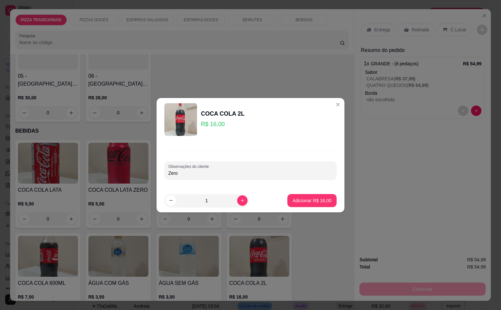
type input "Zero"
click at [312, 202] on p "Adicionar R$ 16,00" at bounding box center [312, 200] width 38 height 6
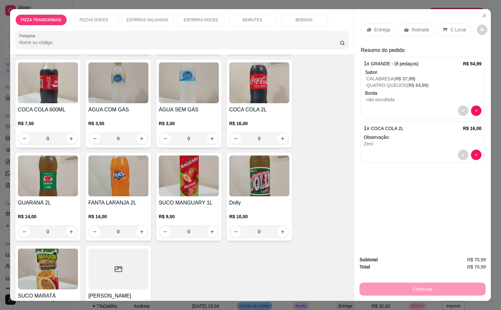
scroll to position [1874, 0]
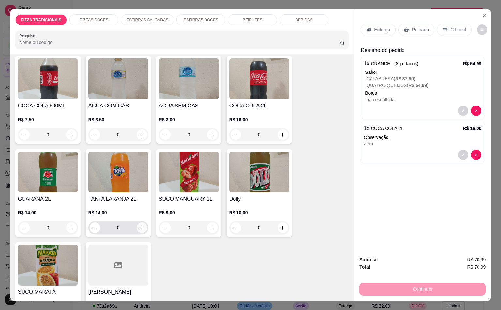
click at [139, 225] on icon "increase-product-quantity" at bounding box center [141, 227] width 5 height 5
type input "1"
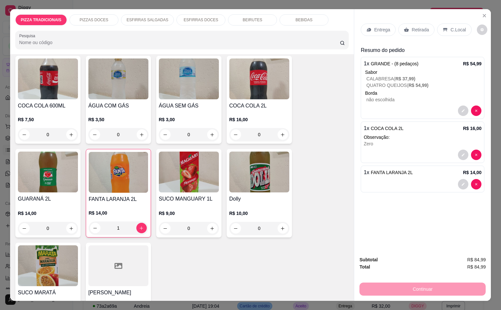
click at [386, 34] on div "Entrega Retirada C.Local" at bounding box center [423, 29] width 124 height 23
click at [375, 30] on div "Entrega" at bounding box center [378, 29] width 35 height 12
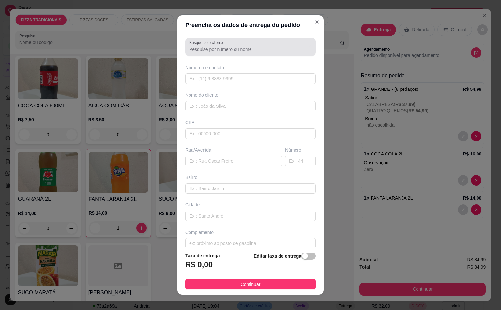
click at [208, 56] on div "Busque pelo cliente" at bounding box center [250, 47] width 131 height 18
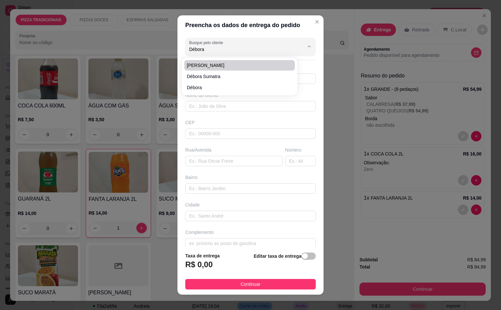
click at [221, 60] on li "[PERSON_NAME]" at bounding box center [239, 65] width 111 height 10
type input "[PERSON_NAME]"
type input "11974398254"
type input "[PERSON_NAME]"
type input "09260-250"
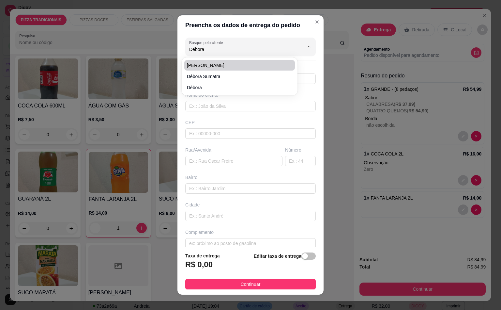
type input "[GEOGRAPHIC_DATA]"
type input "572"
type input "[GEOGRAPHIC_DATA]"
type input "Santo André"
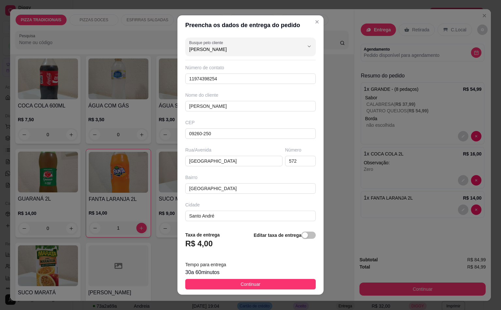
type input "[PERSON_NAME]"
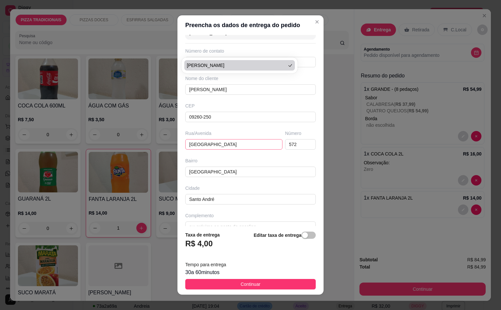
scroll to position [31, 0]
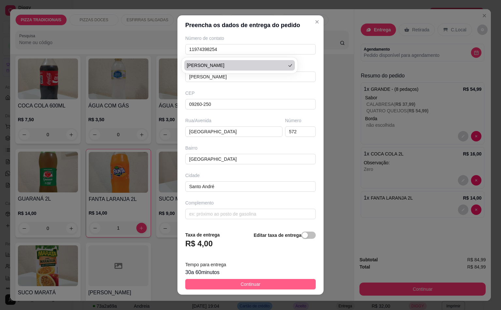
click at [250, 282] on span "Continuar" at bounding box center [251, 283] width 20 height 7
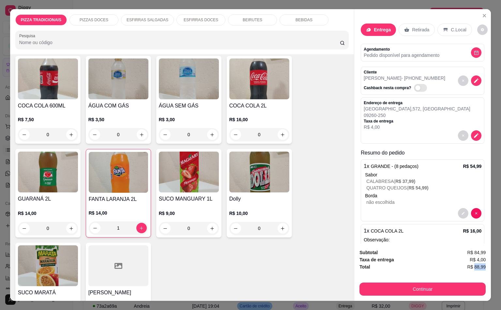
scroll to position [0, 1]
drag, startPoint x: 471, startPoint y: 263, endPoint x: 489, endPoint y: 261, distance: 18.0
click at [489, 261] on div "PIZZA TRADICIONAIS PIZZAS DOCES ESFIRRAS SALGADAS ESFIRRAS DOCES BEIRUTES BEBID…" at bounding box center [250, 155] width 501 height 310
copy span "88,99"
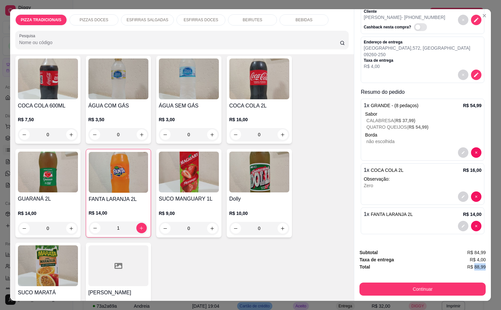
click at [399, 282] on button "Continuar" at bounding box center [423, 288] width 126 height 13
click at [407, 281] on div "Continuar" at bounding box center [423, 288] width 126 height 15
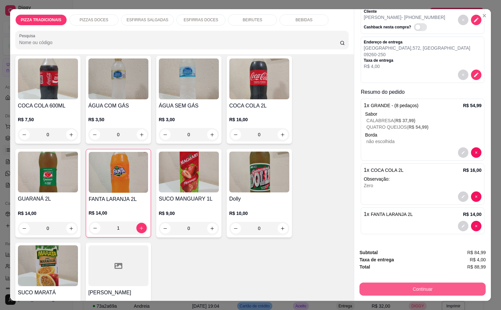
click at [408, 282] on button "Continuar" at bounding box center [423, 288] width 126 height 13
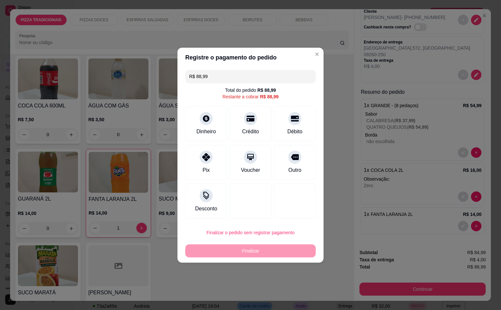
click at [293, 165] on div "Outro" at bounding box center [295, 162] width 42 height 35
type input "R$ 0,00"
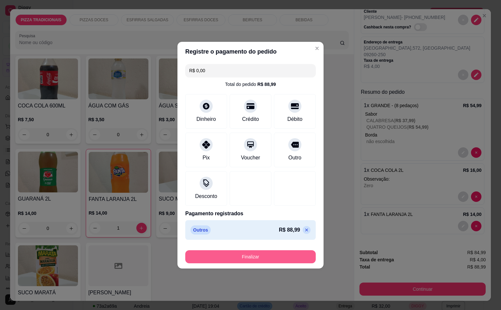
click at [288, 258] on button "Finalizar" at bounding box center [250, 256] width 131 height 13
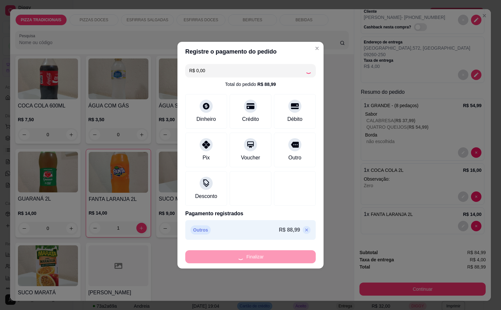
type input "0"
type input "-R$ 88,99"
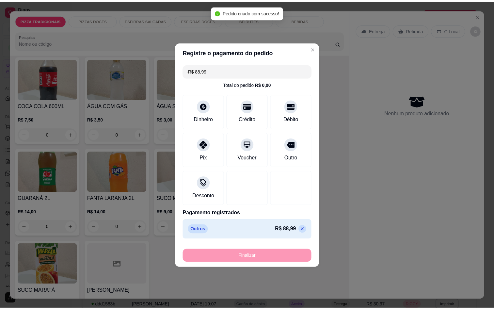
scroll to position [0, 0]
